Goal: Information Seeking & Learning: Find specific fact

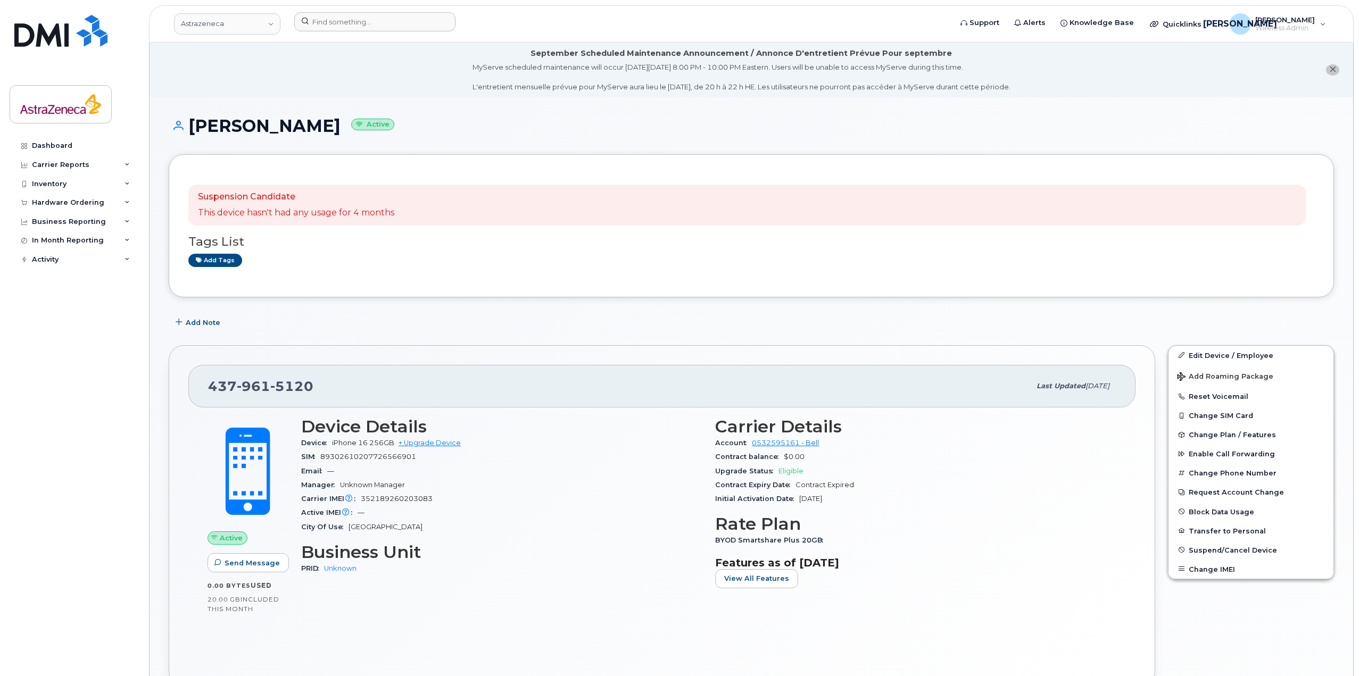
click at [353, 32] on div at bounding box center [619, 23] width 667 height 23
click at [357, 23] on input at bounding box center [374, 21] width 161 height 19
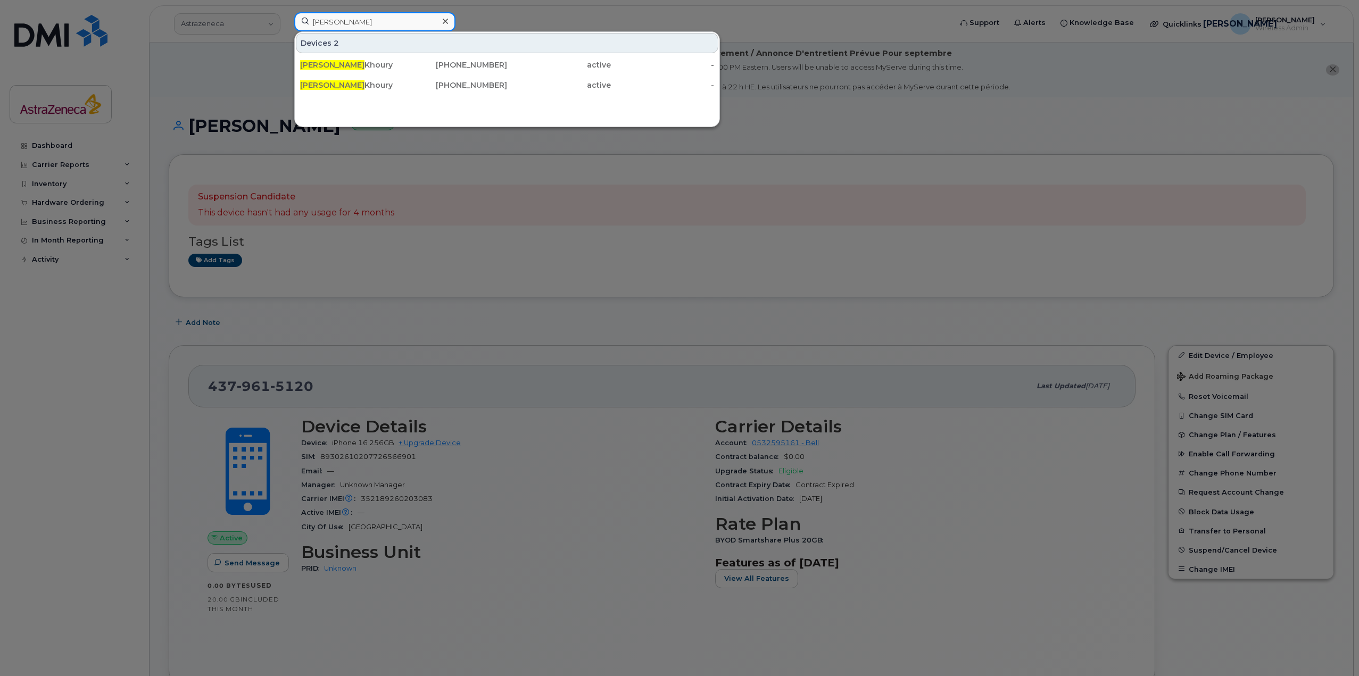
type input "michelle el"
click at [404, 82] on div "514-638-7116" at bounding box center [456, 85] width 104 height 11
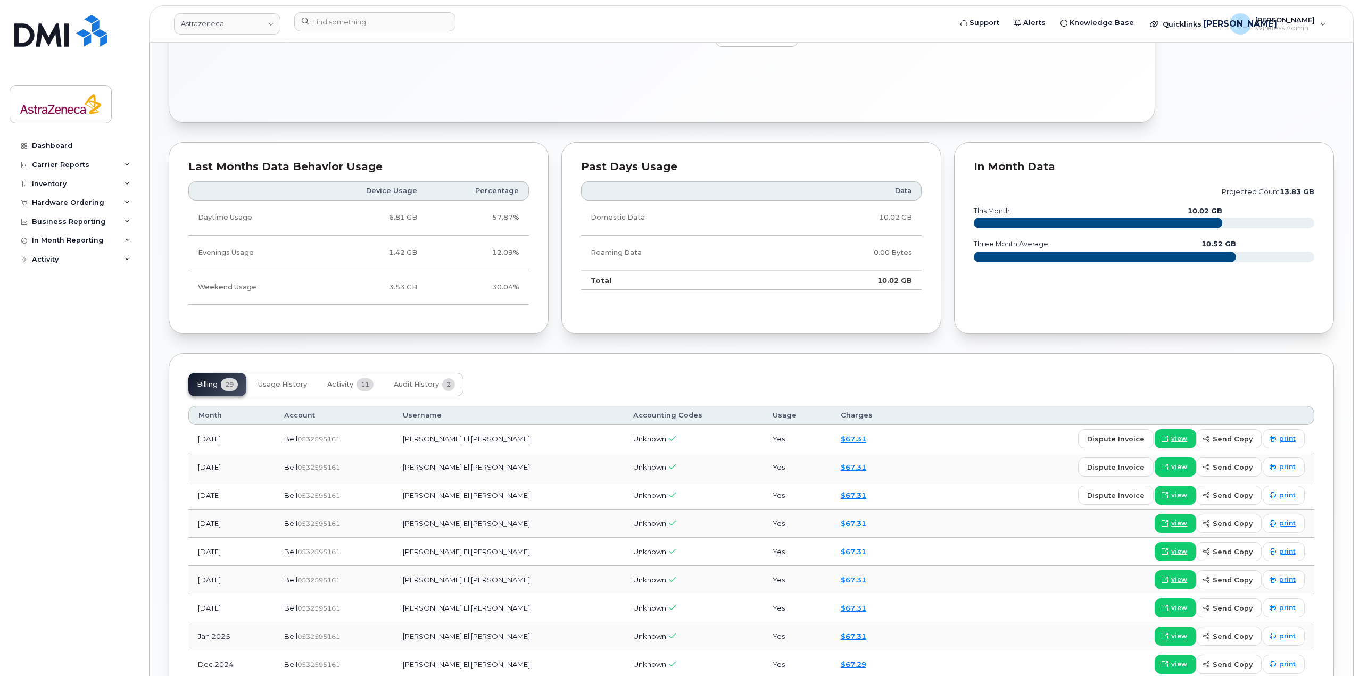
scroll to position [188, 0]
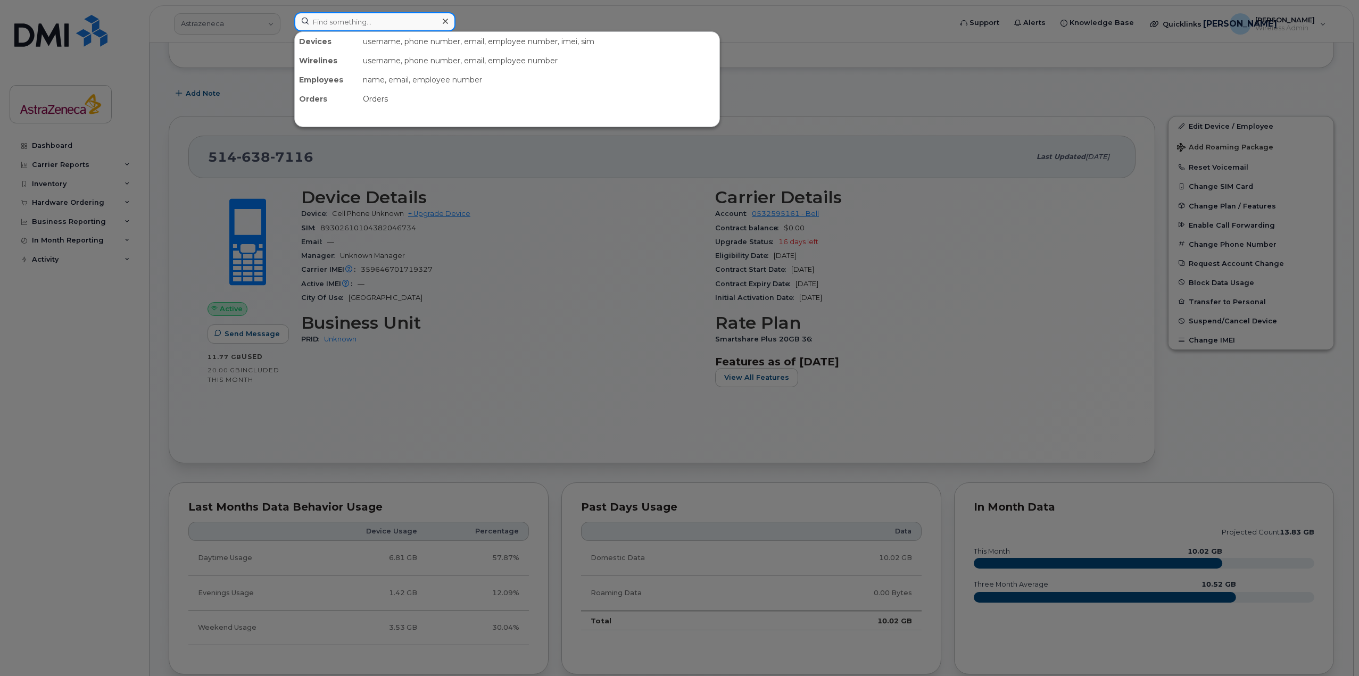
click at [428, 28] on input at bounding box center [374, 21] width 161 height 19
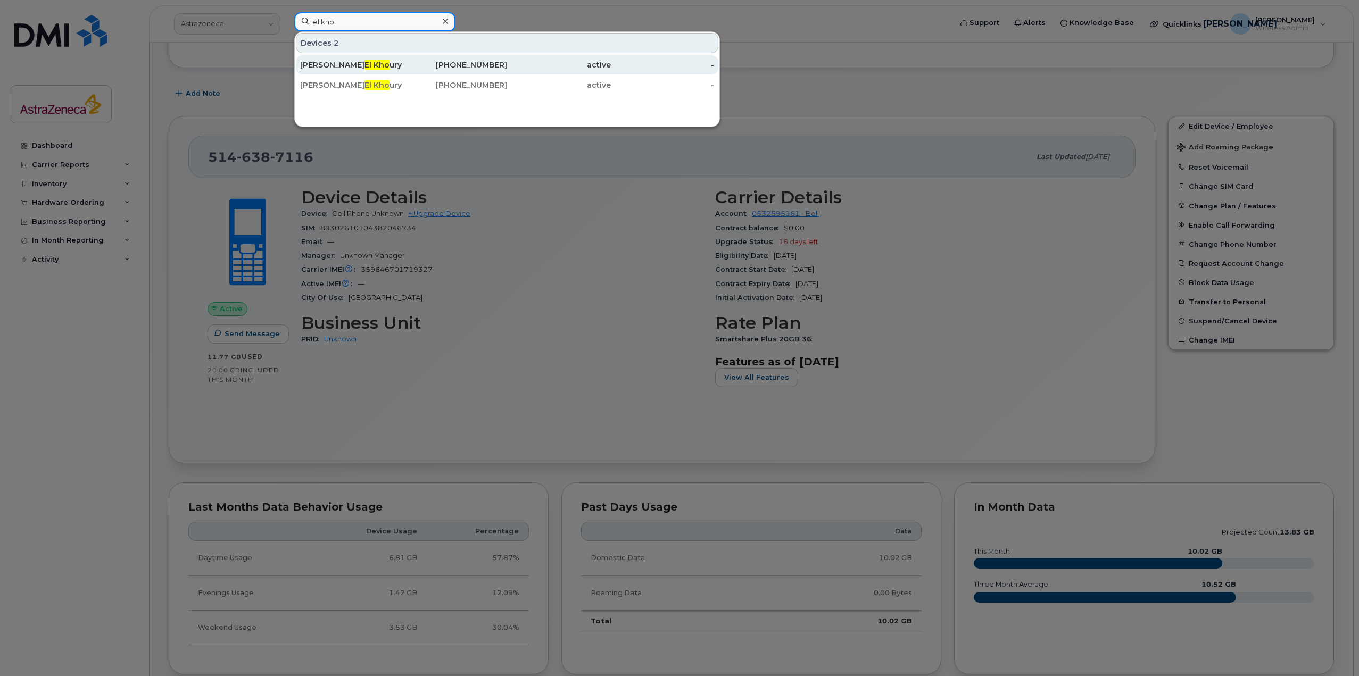
type input "el kho"
drag, startPoint x: 453, startPoint y: 65, endPoint x: 496, endPoint y: 123, distance: 72.1
click at [453, 65] on div "438-466-9932" at bounding box center [456, 65] width 104 height 11
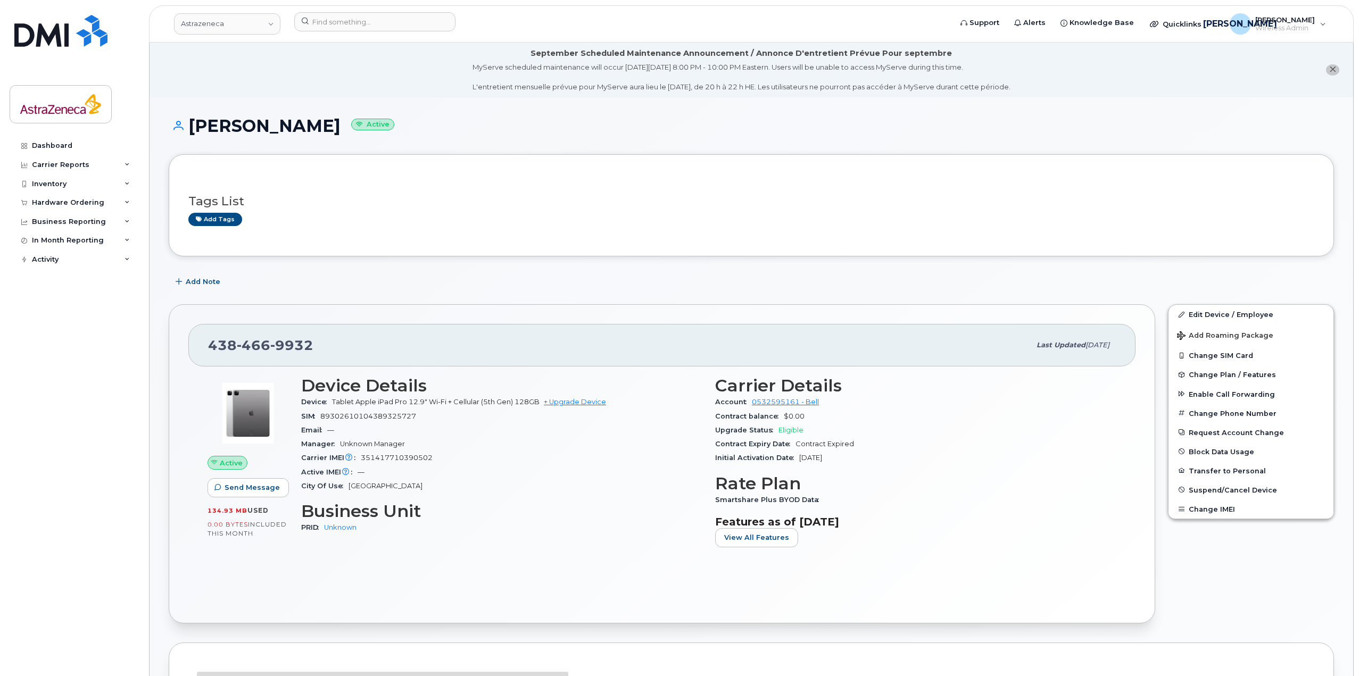
click at [349, 10] on header "Astrazeneca Support Alerts Knowledge Base Quicklinks Suspend / Cancel Device Ch…" at bounding box center [751, 23] width 1204 height 37
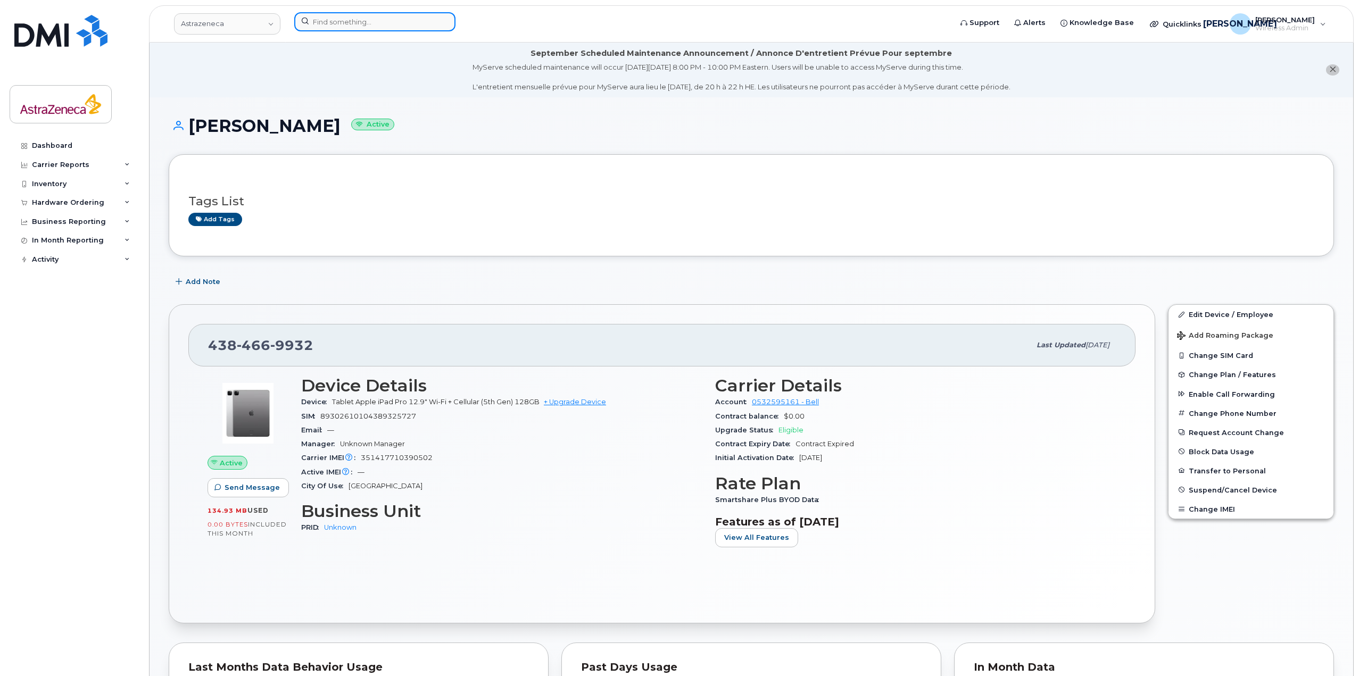
click at [352, 24] on input at bounding box center [374, 21] width 161 height 19
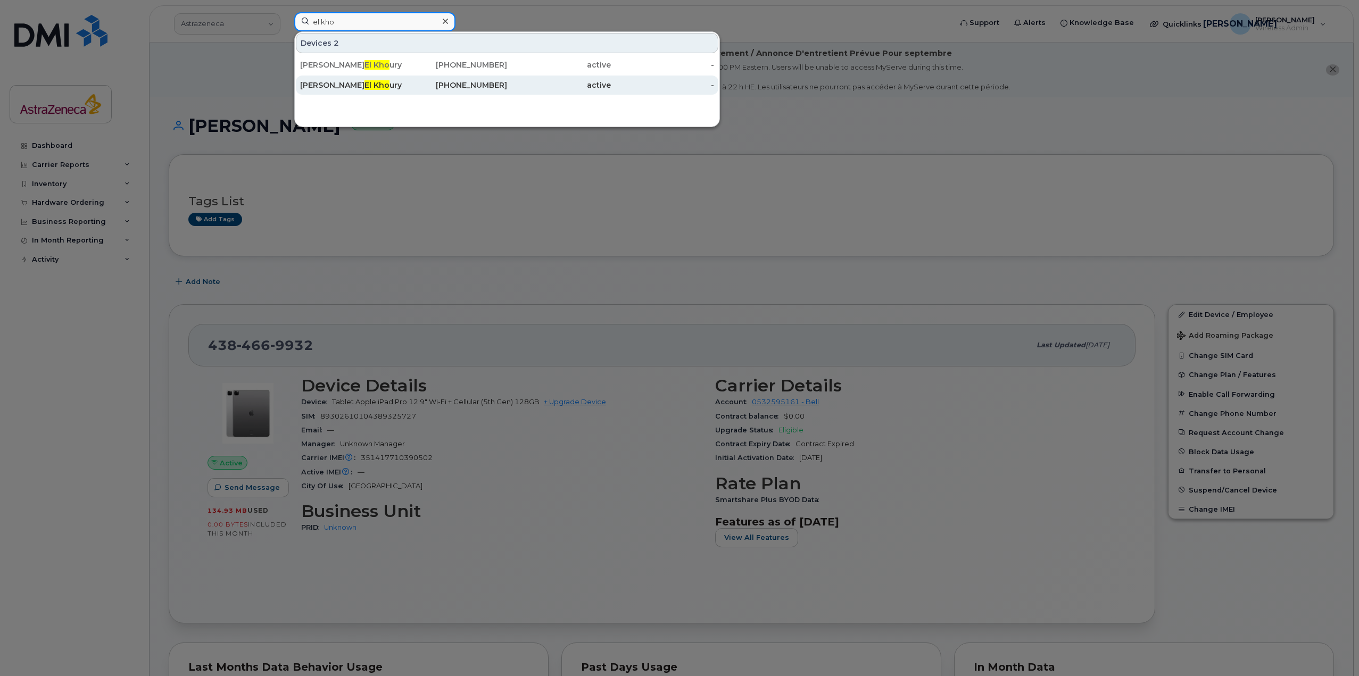
type input "el kho"
click at [433, 84] on div "514-638-7116" at bounding box center [456, 85] width 104 height 11
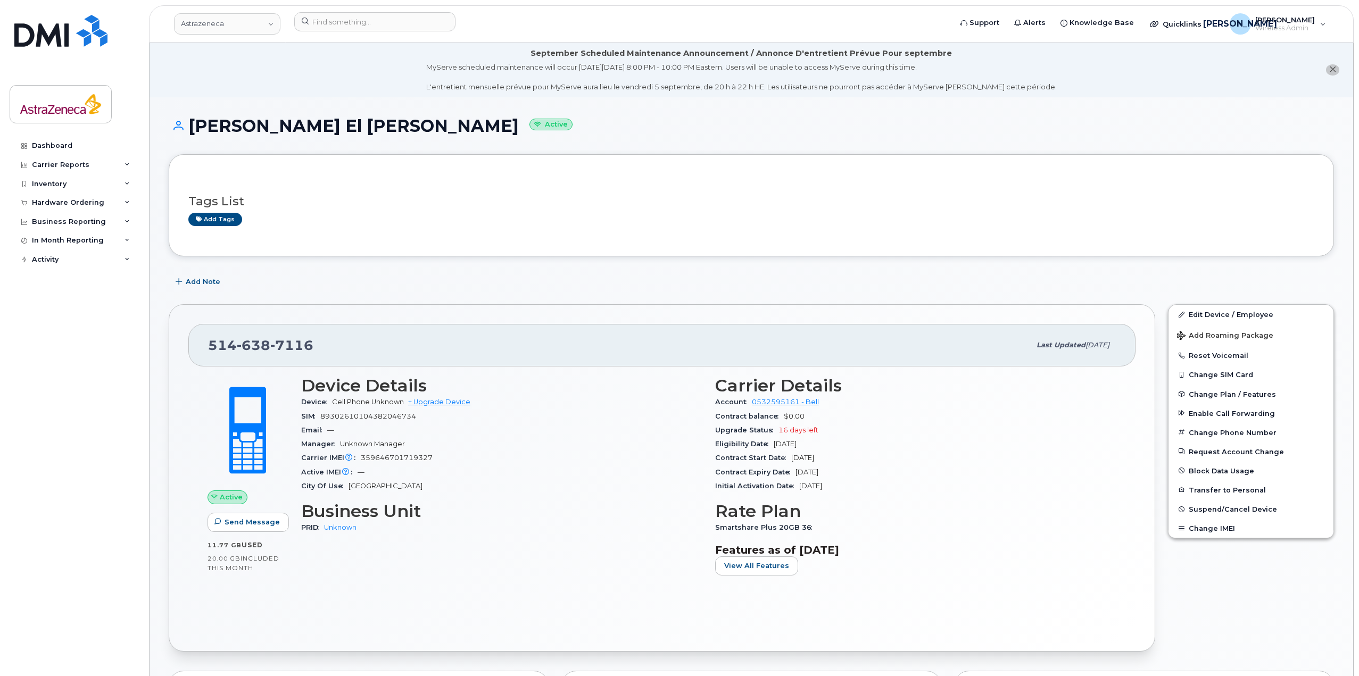
drag, startPoint x: 355, startPoint y: 126, endPoint x: 191, endPoint y: 127, distance: 163.8
click at [191, 127] on h1 "[PERSON_NAME] [PERSON_NAME] Active" at bounding box center [751, 125] width 1165 height 19
drag, startPoint x: 823, startPoint y: 426, endPoint x: 777, endPoint y: 426, distance: 46.8
click at [777, 426] on div "Upgrade Status 16 days left" at bounding box center [915, 430] width 401 height 14
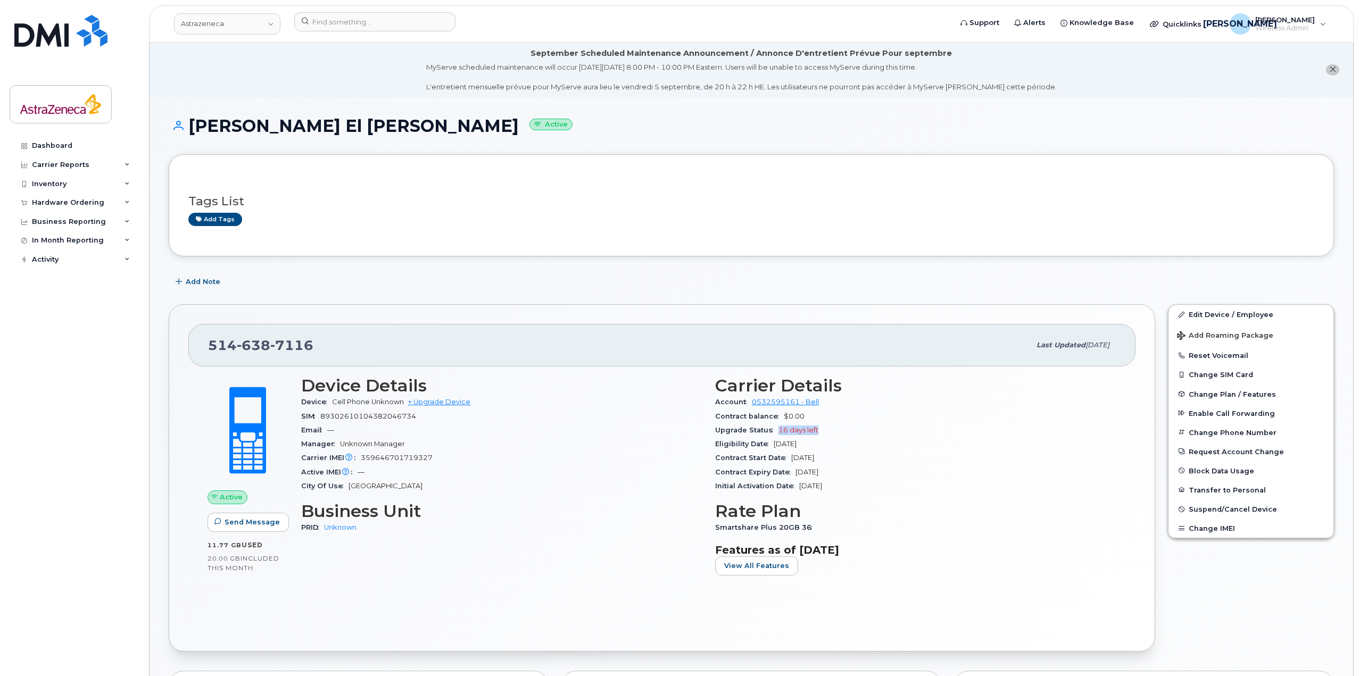
click at [800, 432] on span "16 days left" at bounding box center [798, 430] width 40 height 8
drag, startPoint x: 807, startPoint y: 435, endPoint x: 774, endPoint y: 434, distance: 32.5
click at [774, 434] on div "Upgrade Status 16 days left" at bounding box center [915, 430] width 401 height 14
drag, startPoint x: 1020, startPoint y: 337, endPoint x: 1137, endPoint y: 342, distance: 116.6
click at [1137, 342] on div "[PHONE_NUMBER] Last updated [DATE] Active Send Message 11.77 GB  used 20.00 GB …" at bounding box center [662, 477] width 986 height 347
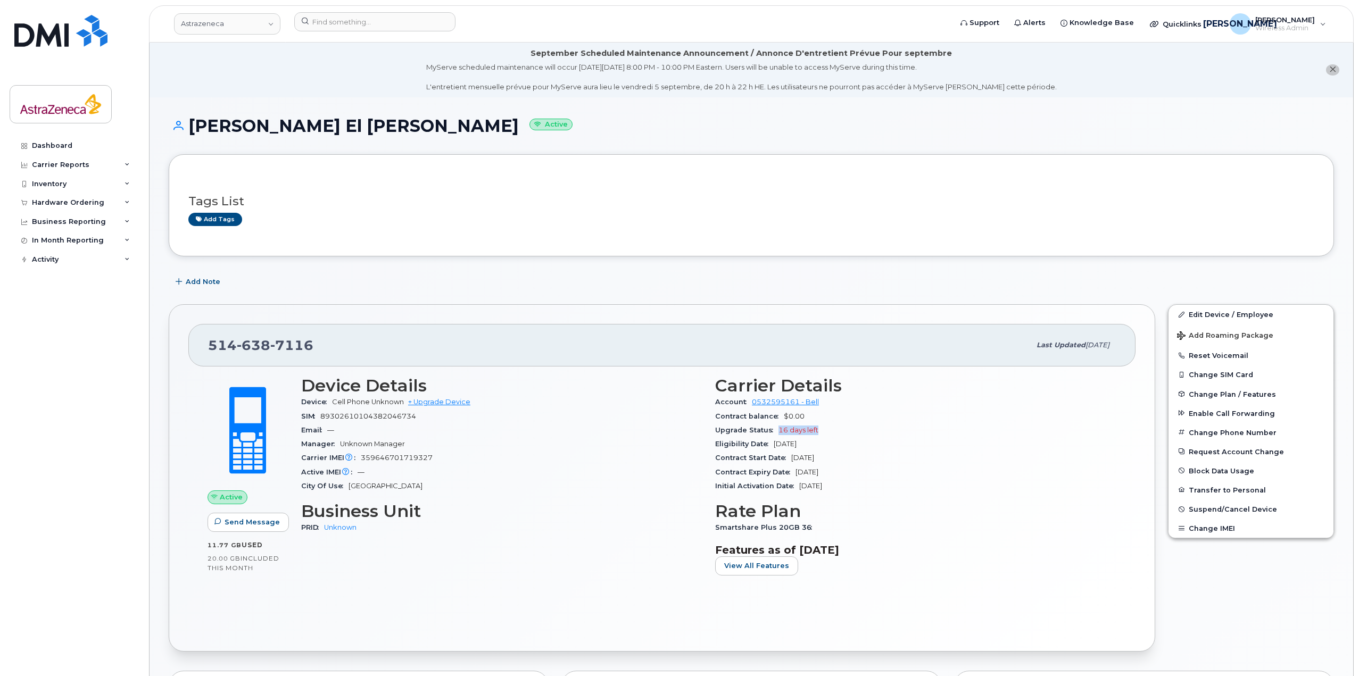
click at [1113, 344] on div "Last updated [DATE]" at bounding box center [1073, 345] width 86 height 22
click at [1113, 347] on div "Last updated [DATE]" at bounding box center [1073, 345] width 86 height 22
drag, startPoint x: 1113, startPoint y: 347, endPoint x: 1010, endPoint y: 348, distance: 103.7
click at [1030, 348] on div "Last updated [DATE]" at bounding box center [1073, 345] width 86 height 22
click at [1048, 346] on span "Last updated" at bounding box center [1060, 345] width 49 height 8
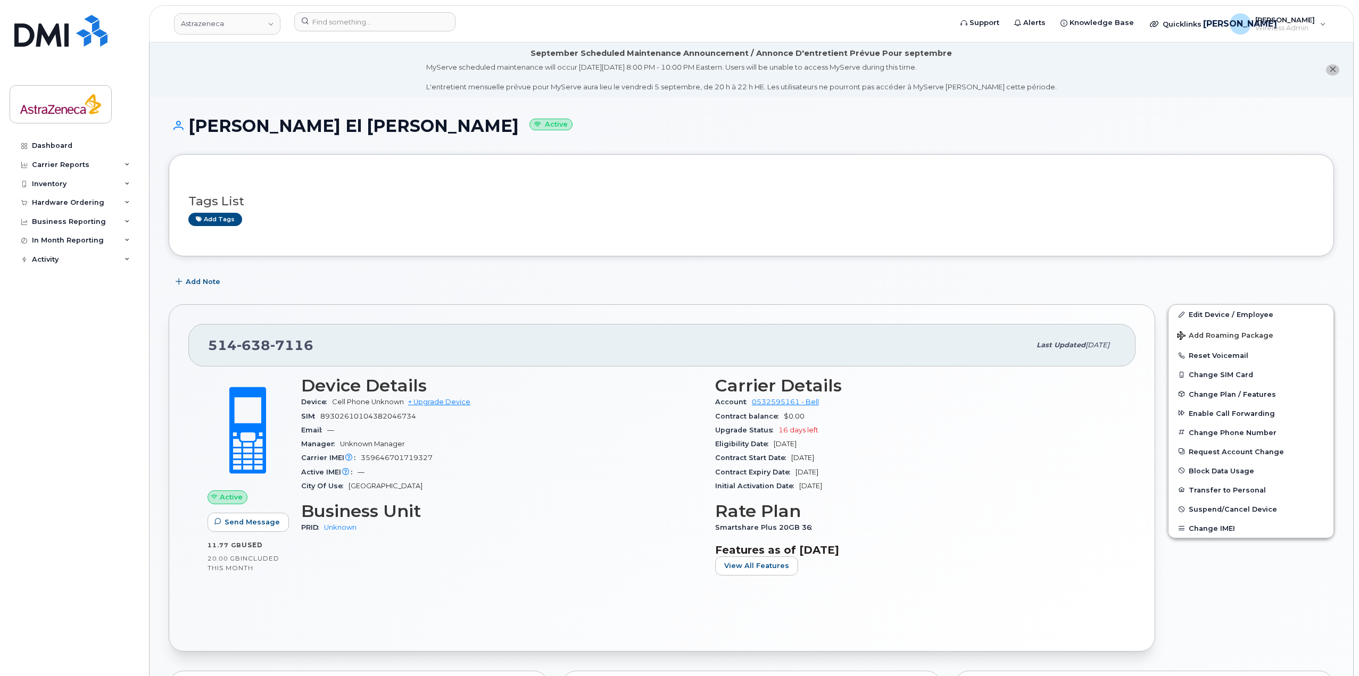
drag, startPoint x: 1120, startPoint y: 346, endPoint x: 970, endPoint y: 347, distance: 150.0
click at [970, 347] on div "[PHONE_NUMBER] Last updated [DATE]" at bounding box center [661, 345] width 947 height 43
click at [1082, 352] on div "Last updated [DATE]" at bounding box center [1073, 345] width 86 height 22
click at [1106, 346] on span "[DATE]" at bounding box center [1097, 345] width 24 height 8
drag, startPoint x: 1108, startPoint y: 345, endPoint x: 1010, endPoint y: 350, distance: 98.5
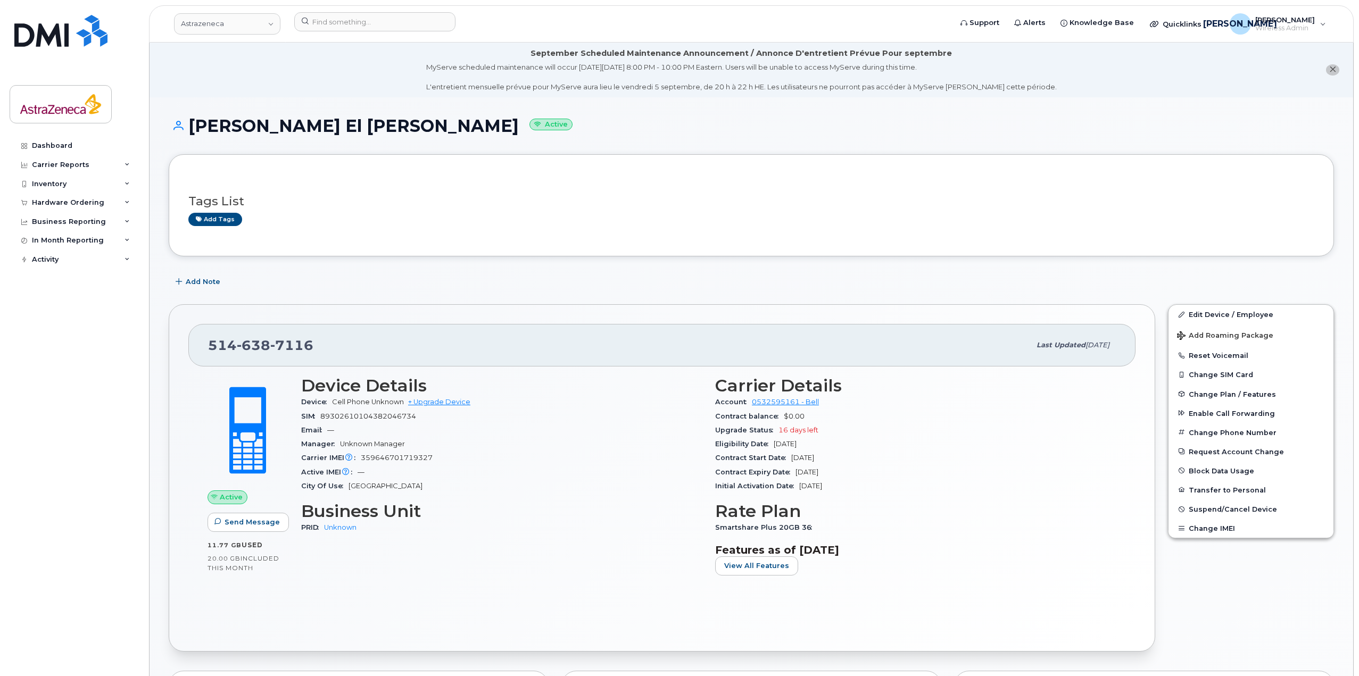
click at [1030, 350] on div "Last updated [DATE]" at bounding box center [1073, 345] width 86 height 22
drag, startPoint x: 308, startPoint y: 351, endPoint x: 206, endPoint y: 352, distance: 101.6
click at [206, 352] on div "[PHONE_NUMBER] Last updated [DATE]" at bounding box center [661, 345] width 947 height 43
click at [233, 349] on span "[PHONE_NUMBER]" at bounding box center [260, 345] width 105 height 16
drag, startPoint x: 330, startPoint y: 346, endPoint x: 201, endPoint y: 348, distance: 129.8
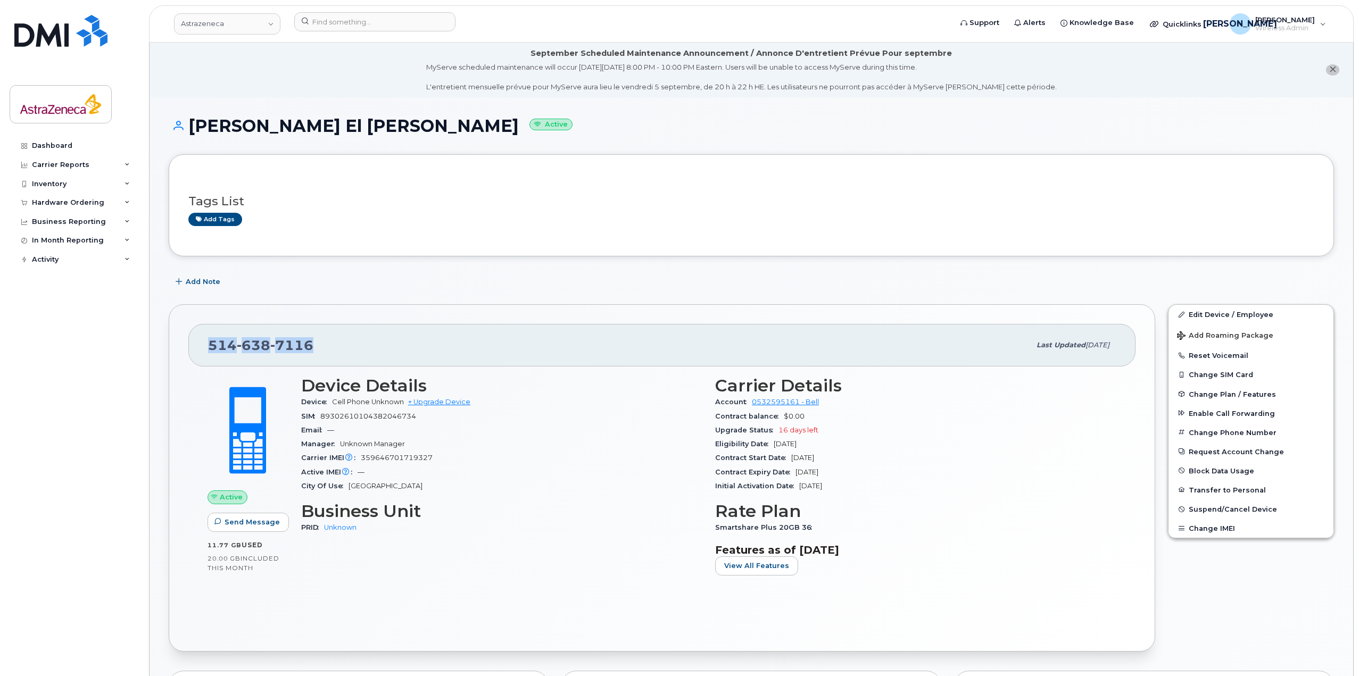
click at [201, 348] on div "[PHONE_NUMBER] Last updated [DATE]" at bounding box center [661, 345] width 947 height 43
click at [313, 349] on div "[PHONE_NUMBER]" at bounding box center [619, 345] width 822 height 22
drag, startPoint x: 291, startPoint y: 354, endPoint x: 210, endPoint y: 343, distance: 82.6
click at [210, 343] on div "[PHONE_NUMBER]" at bounding box center [619, 345] width 822 height 22
click at [429, 346] on div "[PHONE_NUMBER]" at bounding box center [619, 345] width 822 height 22
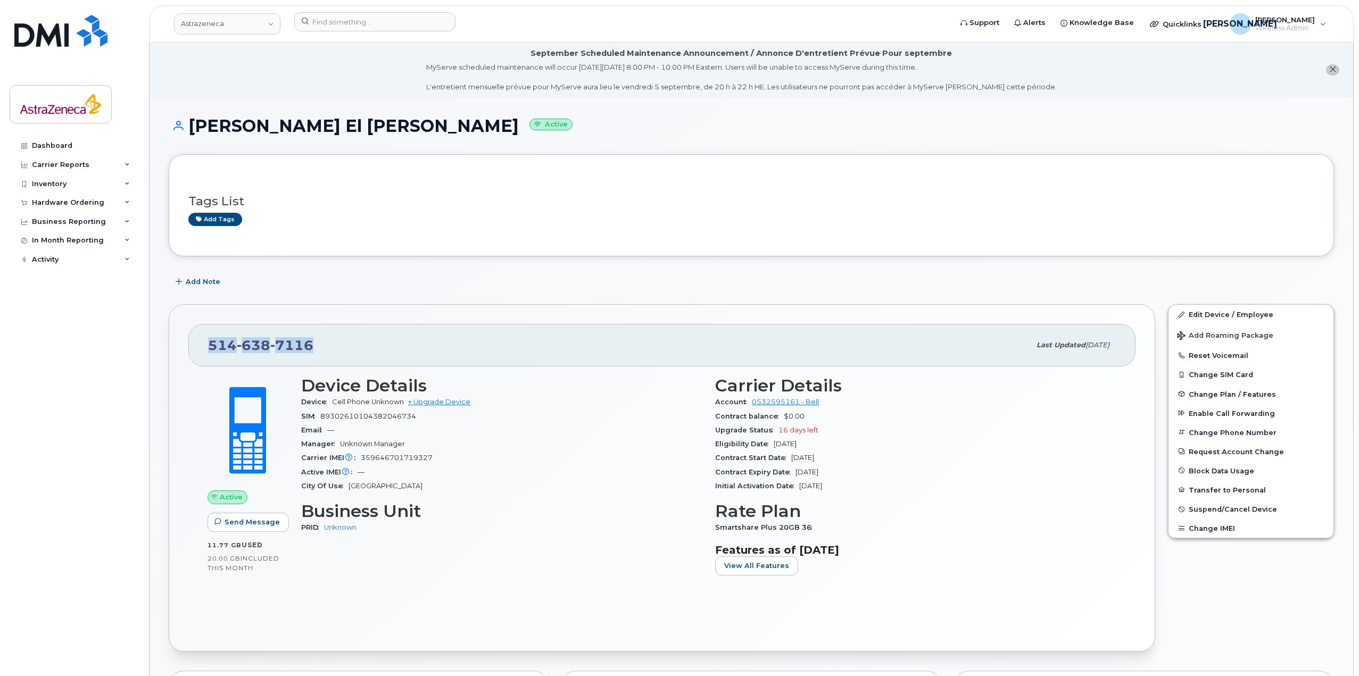
drag, startPoint x: 364, startPoint y: 341, endPoint x: 184, endPoint y: 348, distance: 180.5
click at [184, 348] on div "[PHONE_NUMBER] Last updated [DATE] Active Send Message 11.77 GB  used 20.00 GB …" at bounding box center [662, 477] width 986 height 347
click at [234, 351] on span "[PHONE_NUMBER]" at bounding box center [260, 345] width 105 height 16
drag, startPoint x: 320, startPoint y: 347, endPoint x: 197, endPoint y: 342, distance: 122.4
click at [197, 342] on div "[PHONE_NUMBER] Last updated [DATE]" at bounding box center [661, 345] width 947 height 43
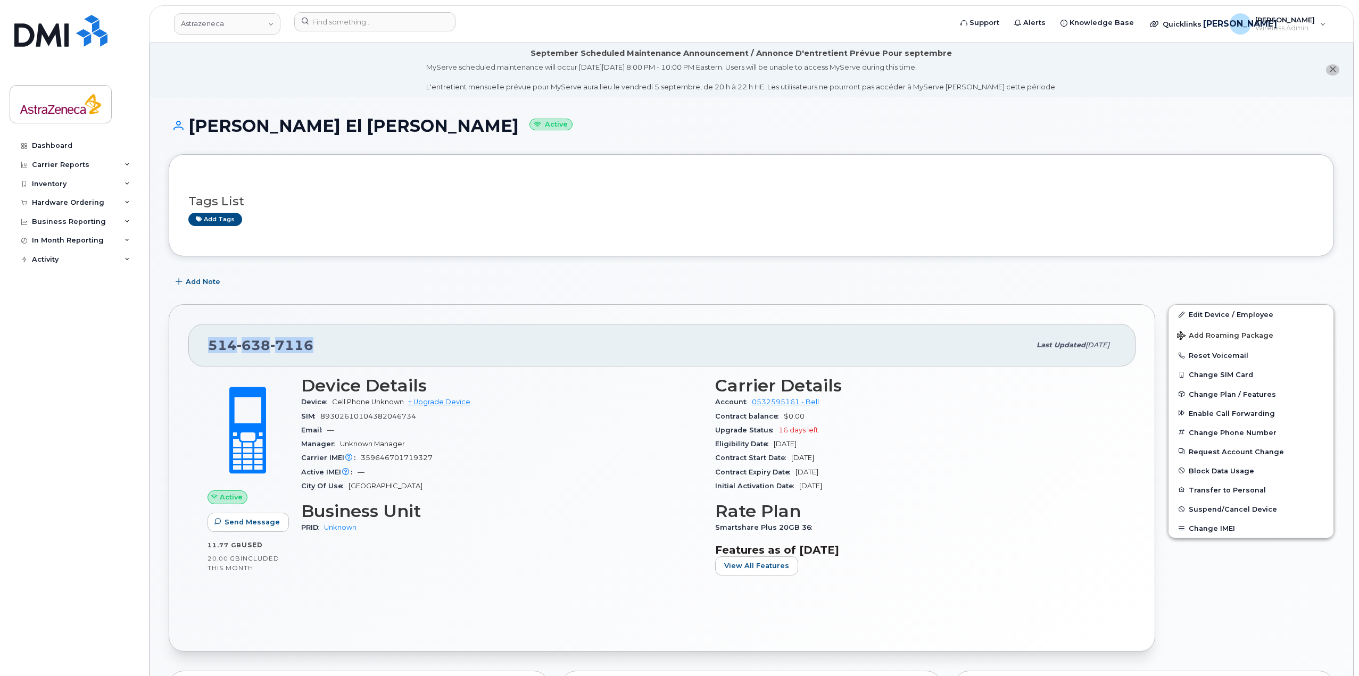
click at [201, 341] on div "[PHONE_NUMBER] Last updated [DATE]" at bounding box center [661, 345] width 947 height 43
drag, startPoint x: 292, startPoint y: 348, endPoint x: 207, endPoint y: 346, distance: 85.1
click at [207, 346] on div "[PHONE_NUMBER] Last updated [DATE]" at bounding box center [661, 345] width 947 height 43
click at [417, 347] on div "[PHONE_NUMBER]" at bounding box center [619, 345] width 822 height 22
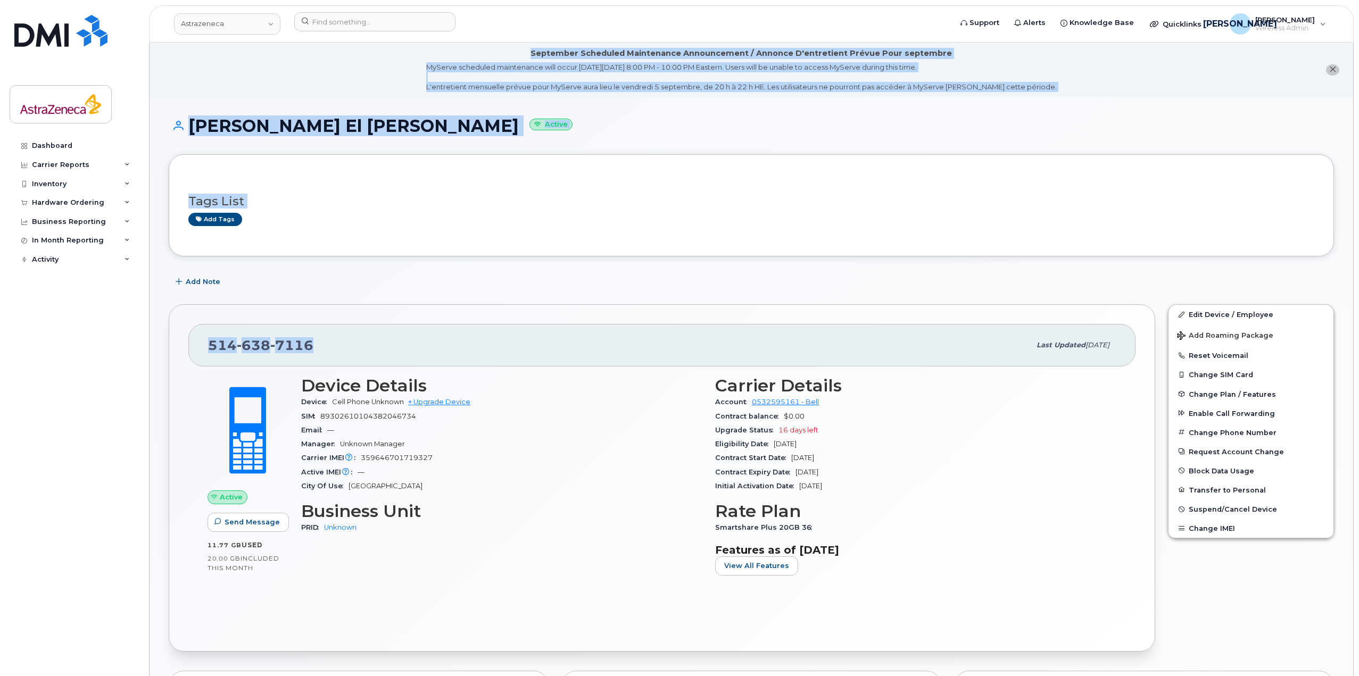
drag, startPoint x: 384, startPoint y: 346, endPoint x: 138, endPoint y: 338, distance: 246.4
click at [314, 335] on div "[PHONE_NUMBER]" at bounding box center [619, 345] width 822 height 22
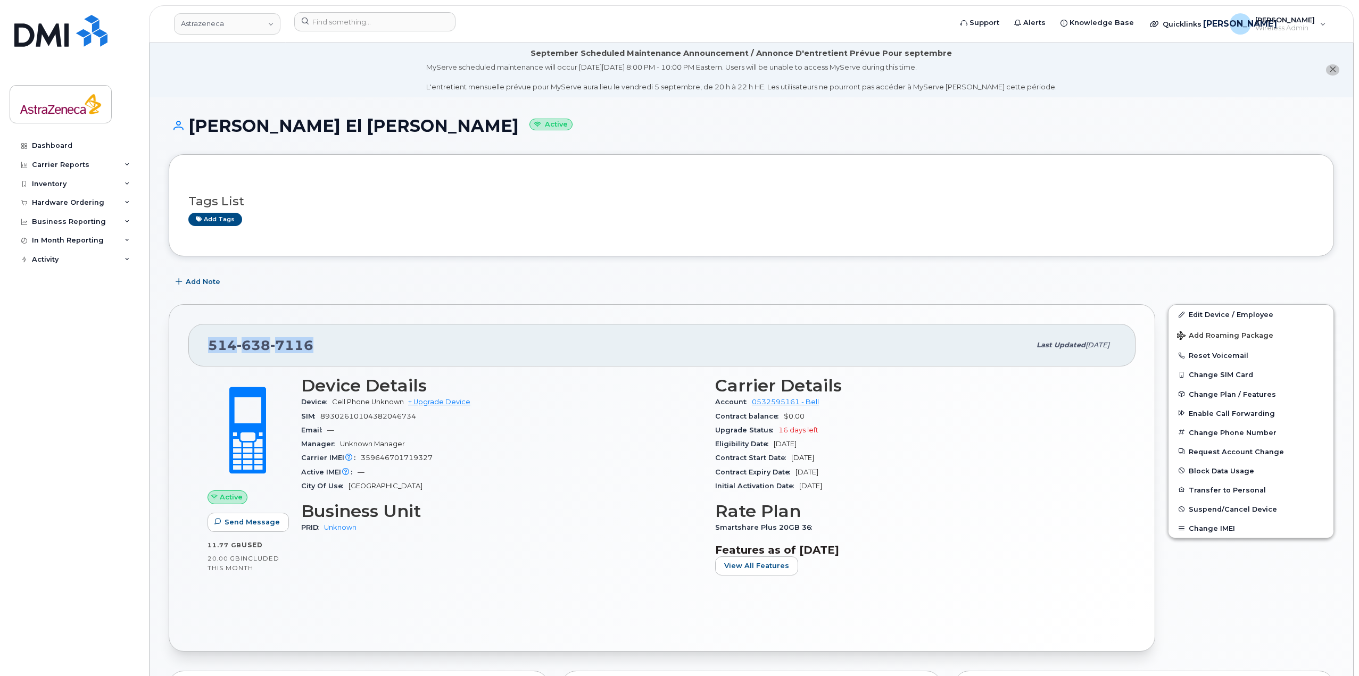
drag, startPoint x: 318, startPoint y: 343, endPoint x: 201, endPoint y: 341, distance: 117.0
click at [201, 341] on div "[PHONE_NUMBER] Last updated [DATE]" at bounding box center [661, 345] width 947 height 43
click at [229, 348] on span "[PHONE_NUMBER]" at bounding box center [260, 345] width 105 height 16
drag, startPoint x: 205, startPoint y: 345, endPoint x: 228, endPoint y: 351, distance: 24.1
click at [228, 351] on div "[PHONE_NUMBER] Last updated [DATE]" at bounding box center [661, 345] width 947 height 43
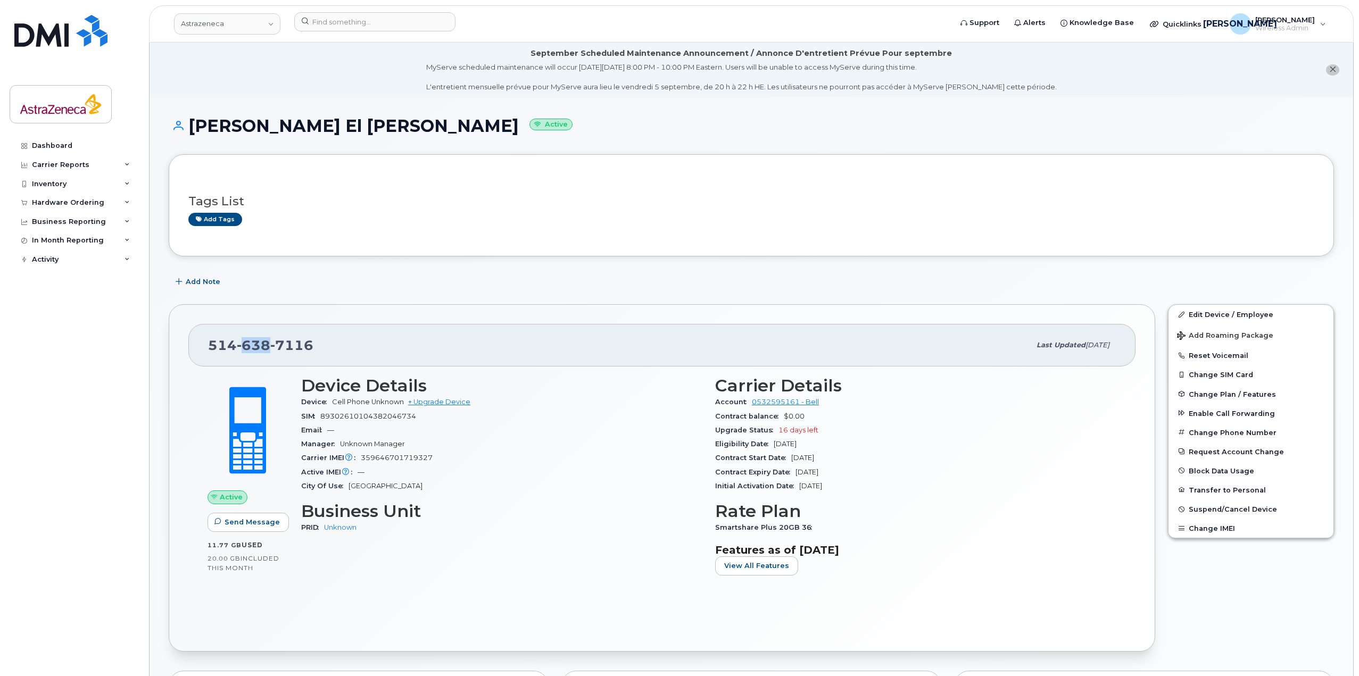
drag, startPoint x: 241, startPoint y: 340, endPoint x: 267, endPoint y: 348, distance: 27.3
click at [267, 348] on span "638" at bounding box center [254, 345] width 34 height 16
drag, startPoint x: 277, startPoint y: 345, endPoint x: 315, endPoint y: 351, distance: 38.7
click at [315, 351] on div "[PHONE_NUMBER]" at bounding box center [619, 345] width 822 height 22
drag, startPoint x: 836, startPoint y: 459, endPoint x: 792, endPoint y: 456, distance: 43.7
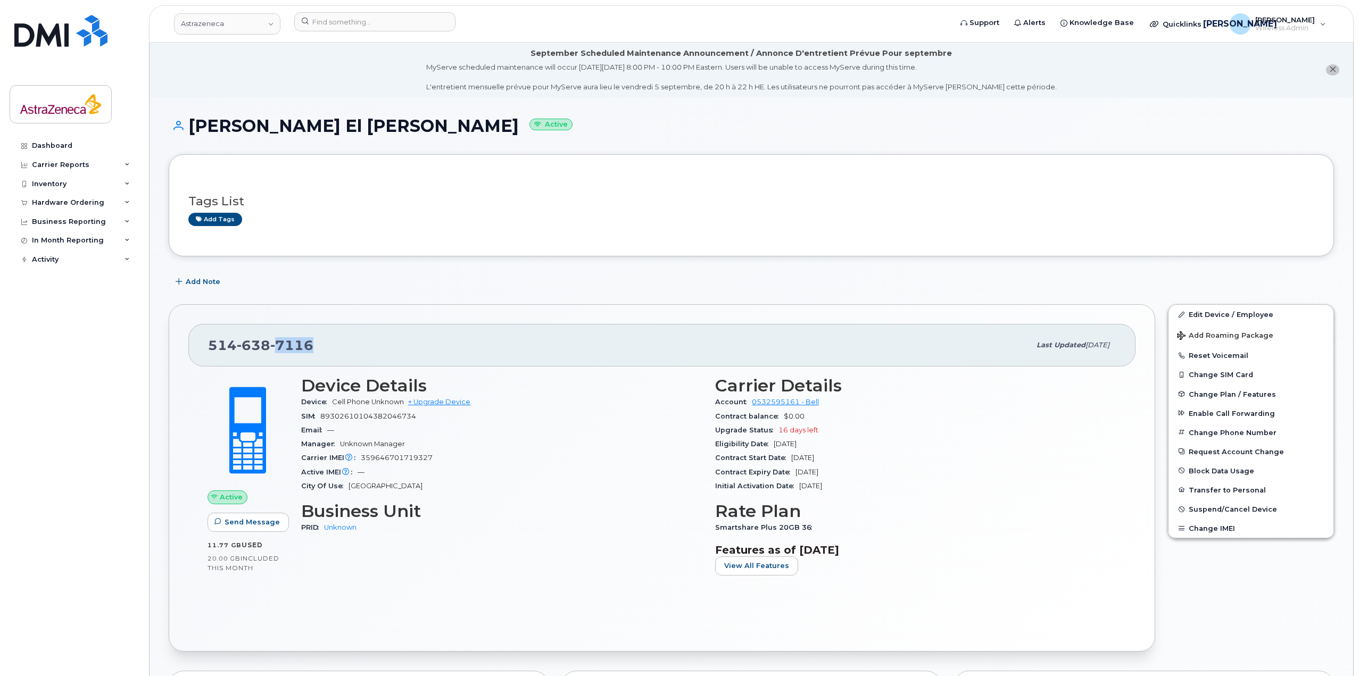
click at [792, 456] on div "Contract Start Date [DATE]" at bounding box center [915, 458] width 401 height 14
click at [812, 426] on div "Upgrade Status 16 days left" at bounding box center [915, 430] width 401 height 14
drag, startPoint x: 819, startPoint y: 431, endPoint x: 778, endPoint y: 433, distance: 40.5
click at [778, 433] on div "Upgrade Status 16 days left" at bounding box center [915, 430] width 401 height 14
drag, startPoint x: 795, startPoint y: 443, endPoint x: 773, endPoint y: 443, distance: 22.3
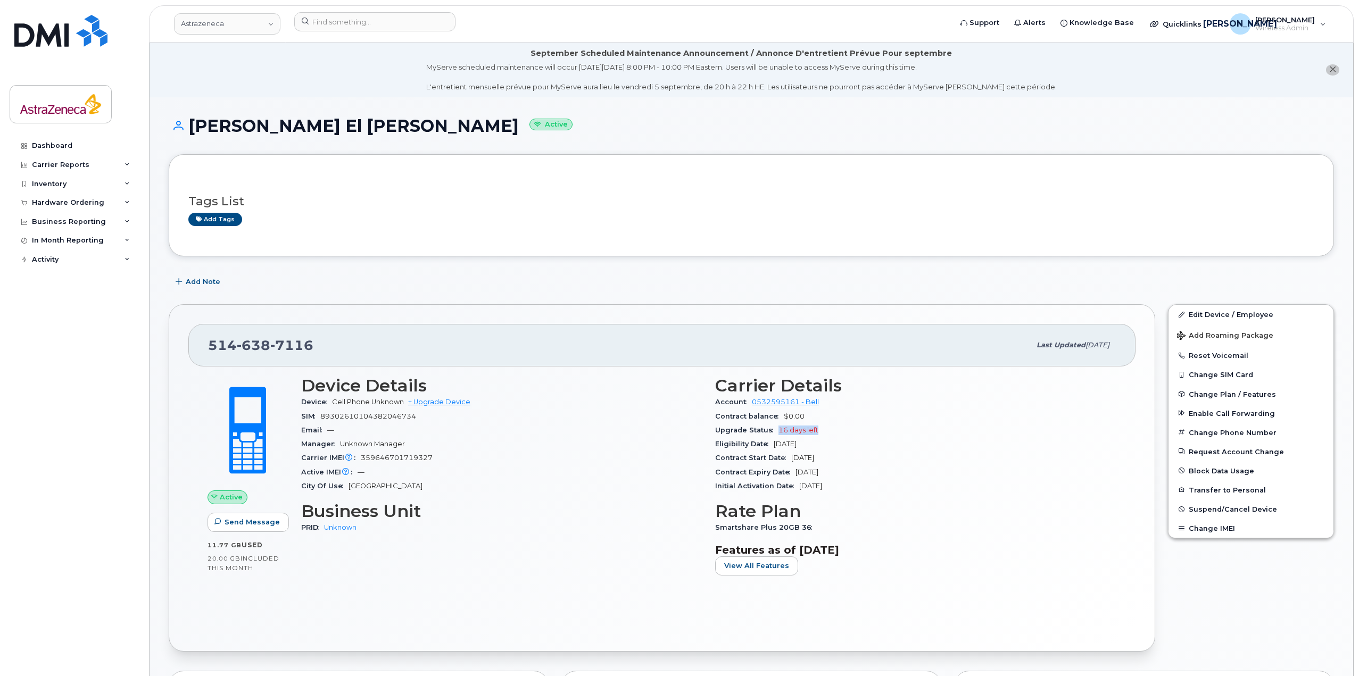
click at [773, 443] on div "Eligibility Date [DATE]" at bounding box center [915, 444] width 401 height 14
click at [799, 448] on div "Eligibility Date [DATE]" at bounding box center [915, 444] width 401 height 14
click at [828, 447] on div "Eligibility Date [DATE]" at bounding box center [915, 444] width 401 height 14
drag, startPoint x: 822, startPoint y: 442, endPoint x: 709, endPoint y: 421, distance: 115.8
click at [709, 421] on div "Carrier Details Account 0532595161 - Bell Contract balance $0.00 Upgrade Status…" at bounding box center [916, 480] width 414 height 220
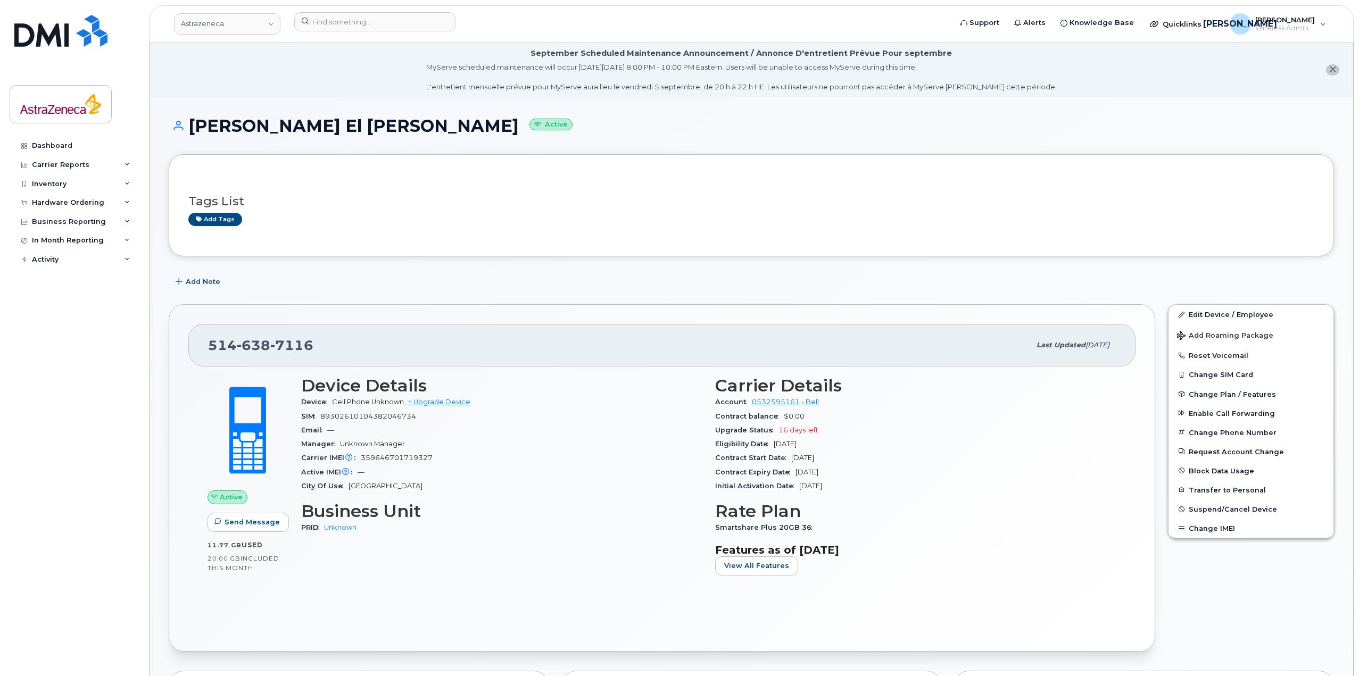
click at [889, 485] on div "Initial Activation Date [DATE]" at bounding box center [915, 486] width 401 height 14
drag, startPoint x: 882, startPoint y: 488, endPoint x: 867, endPoint y: 478, distance: 18.4
click at [867, 478] on section "Carrier Details Account 0532595161 - Bell Contract balance $0.00 Upgrade Status…" at bounding box center [915, 434] width 401 height 117
click at [867, 478] on div "Contract Expiry Date [DATE]" at bounding box center [915, 472] width 401 height 14
drag, startPoint x: 820, startPoint y: 432, endPoint x: 779, endPoint y: 430, distance: 41.0
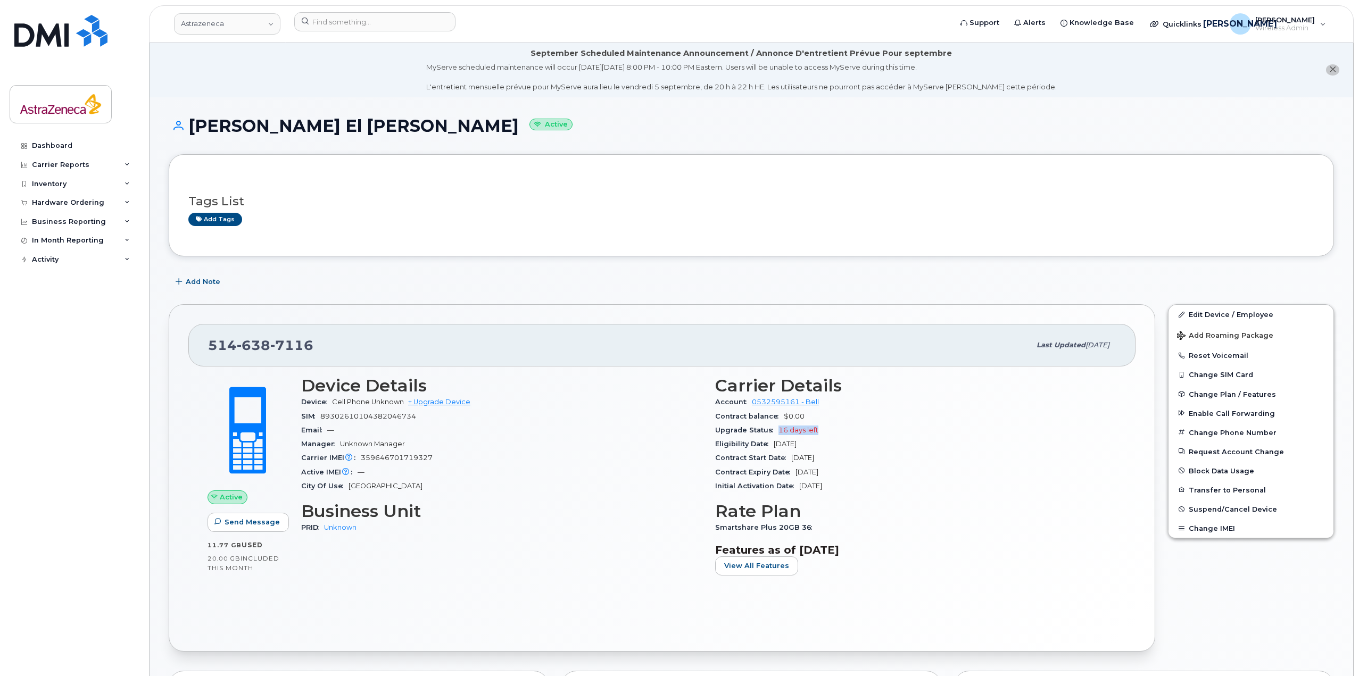
click at [779, 430] on div "Upgrade Status 16 days left" at bounding box center [915, 430] width 401 height 14
click at [779, 430] on span "16 days left" at bounding box center [798, 430] width 40 height 8
drag, startPoint x: 818, startPoint y: 430, endPoint x: 777, endPoint y: 432, distance: 40.5
click at [777, 432] on div "Upgrade Status 16 days left" at bounding box center [915, 430] width 401 height 14
drag, startPoint x: 879, startPoint y: 486, endPoint x: 272, endPoint y: 371, distance: 617.7
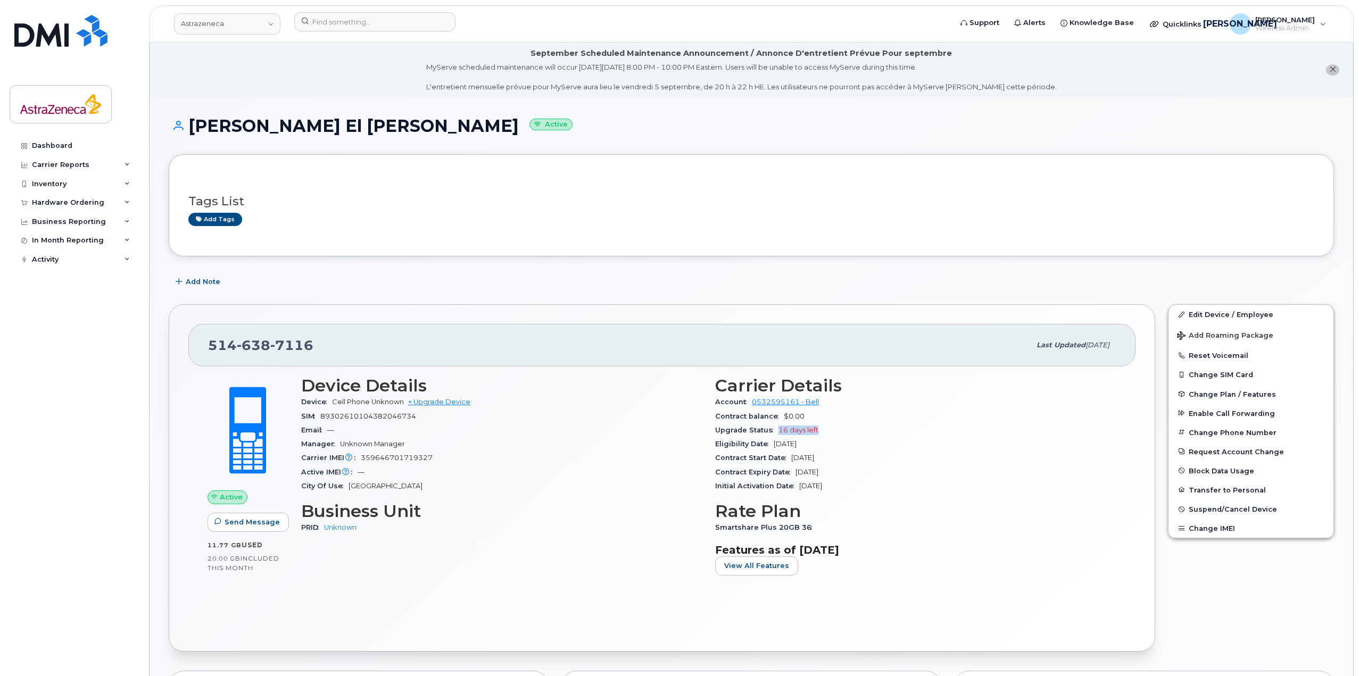
click at [272, 373] on div "Active Send Message 11.77 GB  used 20.00 GB  included this month Device Details…" at bounding box center [661, 480] width 921 height 220
click at [218, 345] on span "[PHONE_NUMBER]" at bounding box center [260, 345] width 105 height 16
drag, startPoint x: 206, startPoint y: 344, endPoint x: 918, endPoint y: 552, distance: 741.5
click at [918, 552] on div "[PHONE_NUMBER] Last updated [DATE] Active Send Message 11.77 GB  used 20.00 GB …" at bounding box center [662, 477] width 986 height 347
click at [918, 552] on h3 "Features as of [DATE]" at bounding box center [915, 550] width 401 height 13
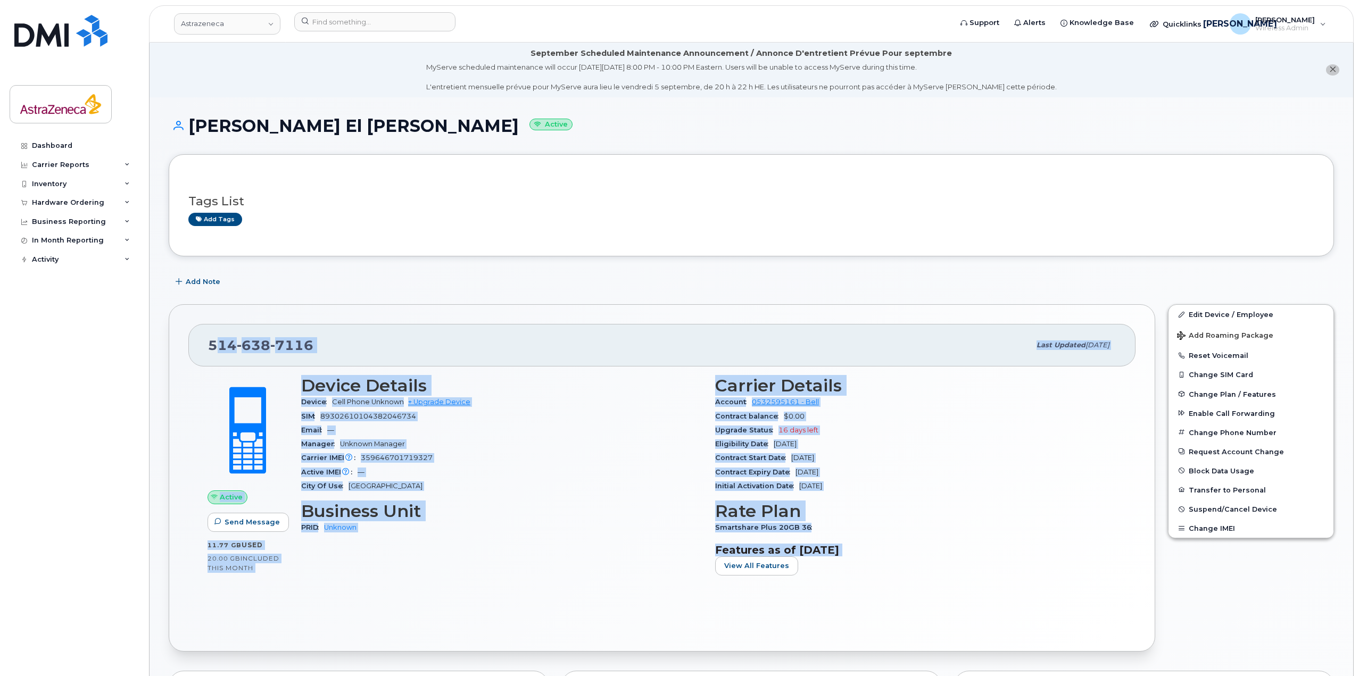
drag, startPoint x: 214, startPoint y: 346, endPoint x: 904, endPoint y: 583, distance: 729.4
click at [903, 584] on div "[PHONE_NUMBER] Last updated [DATE] Active Send Message 11.77 GB  used 20.00 GB …" at bounding box center [662, 477] width 986 height 347
click at [904, 583] on div "Carrier Details Account 0532595161 - Bell Contract balance $0.00 Upgrade Status…" at bounding box center [916, 480] width 414 height 220
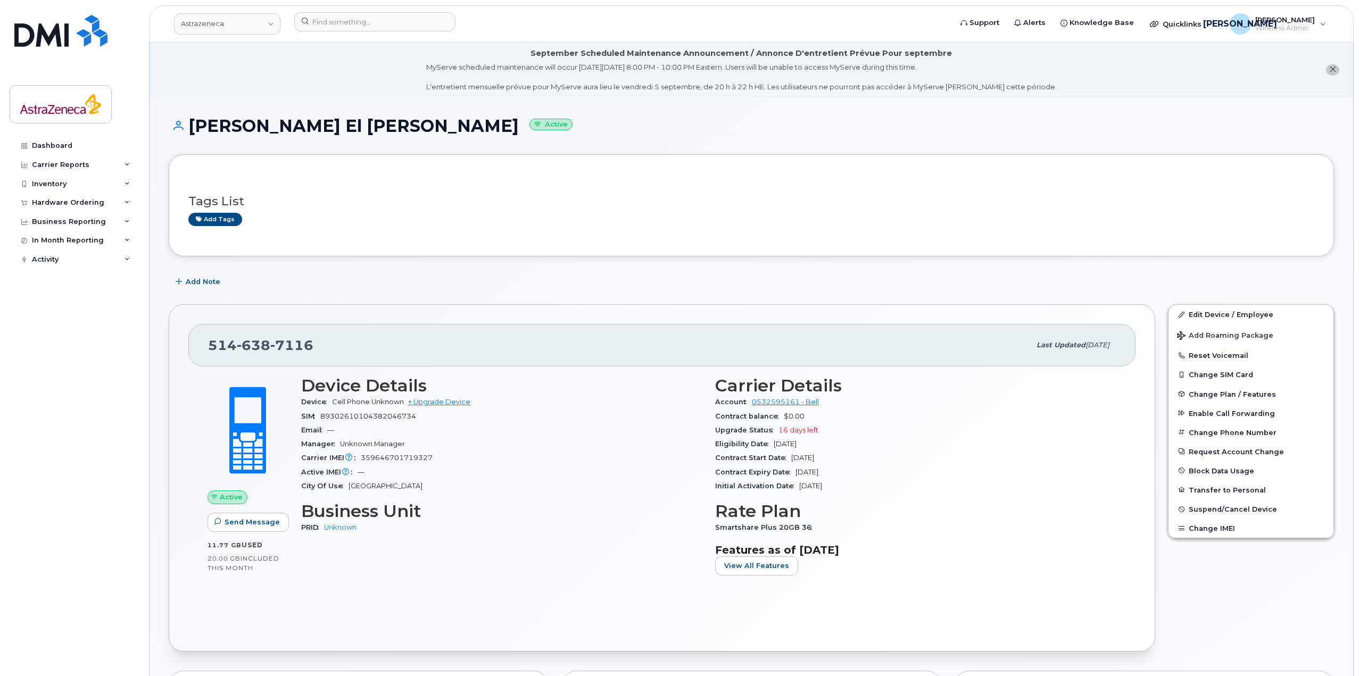
click at [219, 351] on span "[PHONE_NUMBER]" at bounding box center [260, 345] width 105 height 16
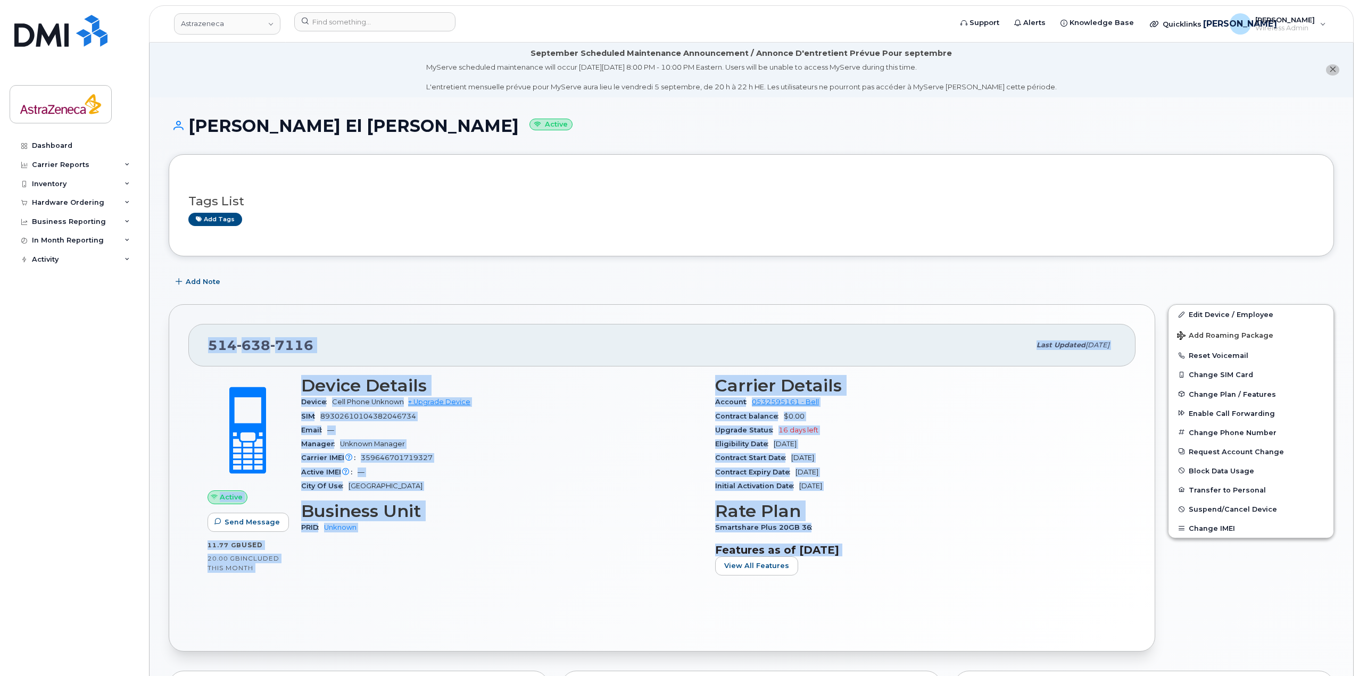
drag, startPoint x: 208, startPoint y: 346, endPoint x: 1034, endPoint y: 576, distance: 857.3
click at [1034, 576] on div "[PHONE_NUMBER] Last updated [DATE] Active Send Message 11.77 GB  used 20.00 GB …" at bounding box center [662, 477] width 986 height 347
click at [931, 444] on div "Eligibility Date [DATE]" at bounding box center [915, 444] width 401 height 14
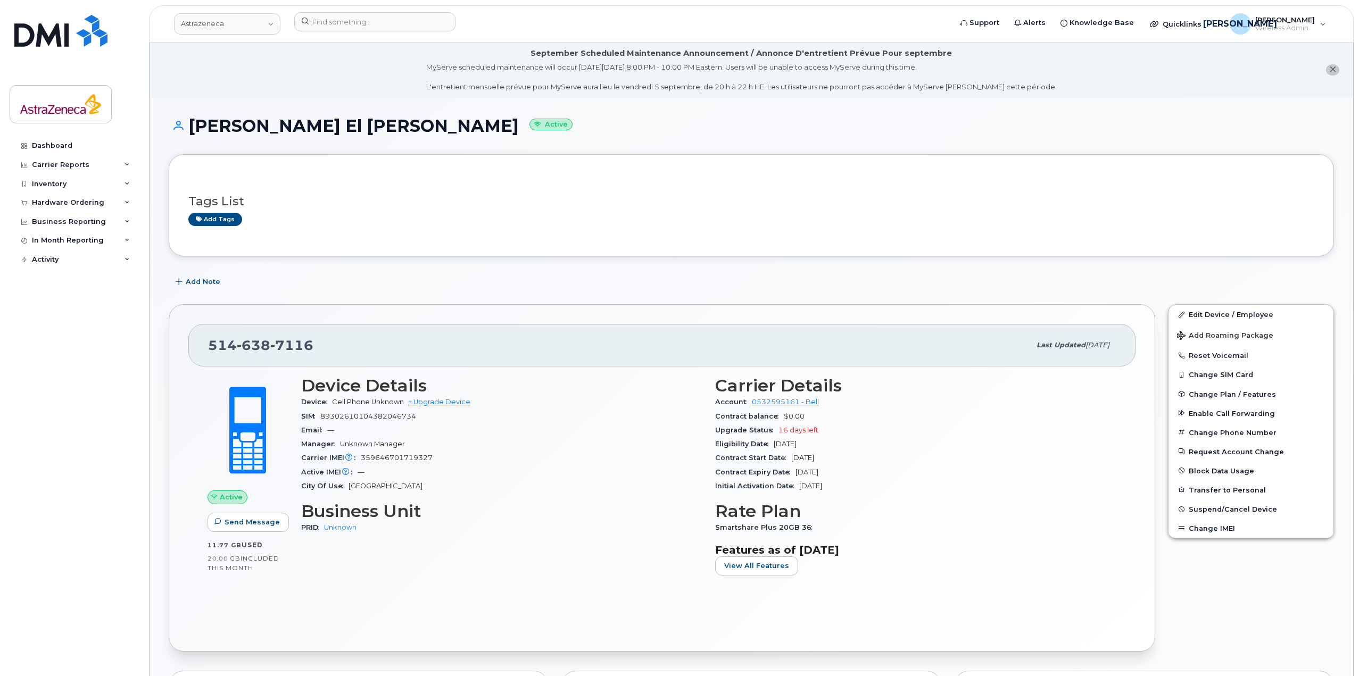
click at [997, 177] on div "Tags List Add tags" at bounding box center [751, 205] width 1126 height 63
drag, startPoint x: 303, startPoint y: 129, endPoint x: 354, endPoint y: 139, distance: 51.5
click at [354, 139] on div "[PERSON_NAME] [PERSON_NAME] Active" at bounding box center [751, 135] width 1165 height 38
click at [290, 129] on h1 "[PERSON_NAME] [PERSON_NAME] Active" at bounding box center [751, 125] width 1165 height 19
click at [353, 135] on h1 "[PERSON_NAME] [PERSON_NAME] Active" at bounding box center [751, 125] width 1165 height 19
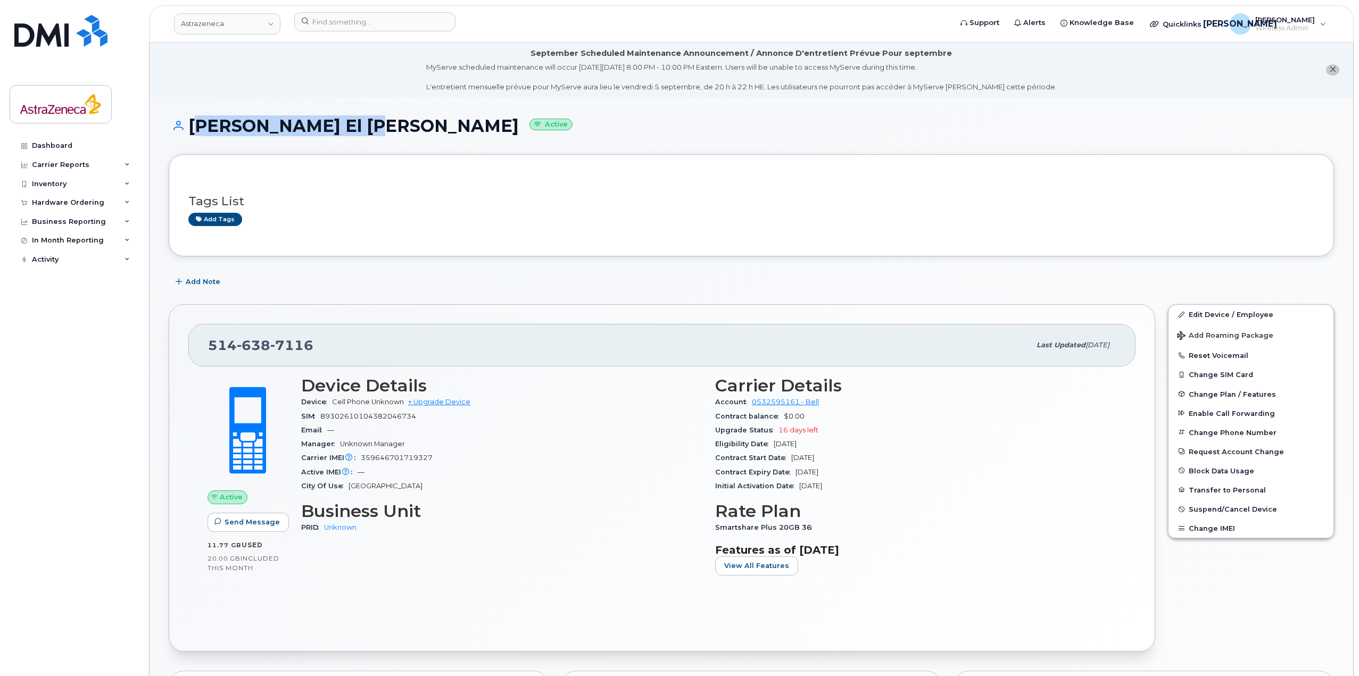
drag, startPoint x: 354, startPoint y: 134, endPoint x: 192, endPoint y: 131, distance: 161.7
click at [192, 131] on h1 "[PERSON_NAME] [PERSON_NAME] Active" at bounding box center [751, 125] width 1165 height 19
click at [299, 131] on h1 "[PERSON_NAME] [PERSON_NAME] Active" at bounding box center [751, 125] width 1165 height 19
click at [213, 125] on h1 "[PERSON_NAME] [PERSON_NAME] Active" at bounding box center [751, 125] width 1165 height 19
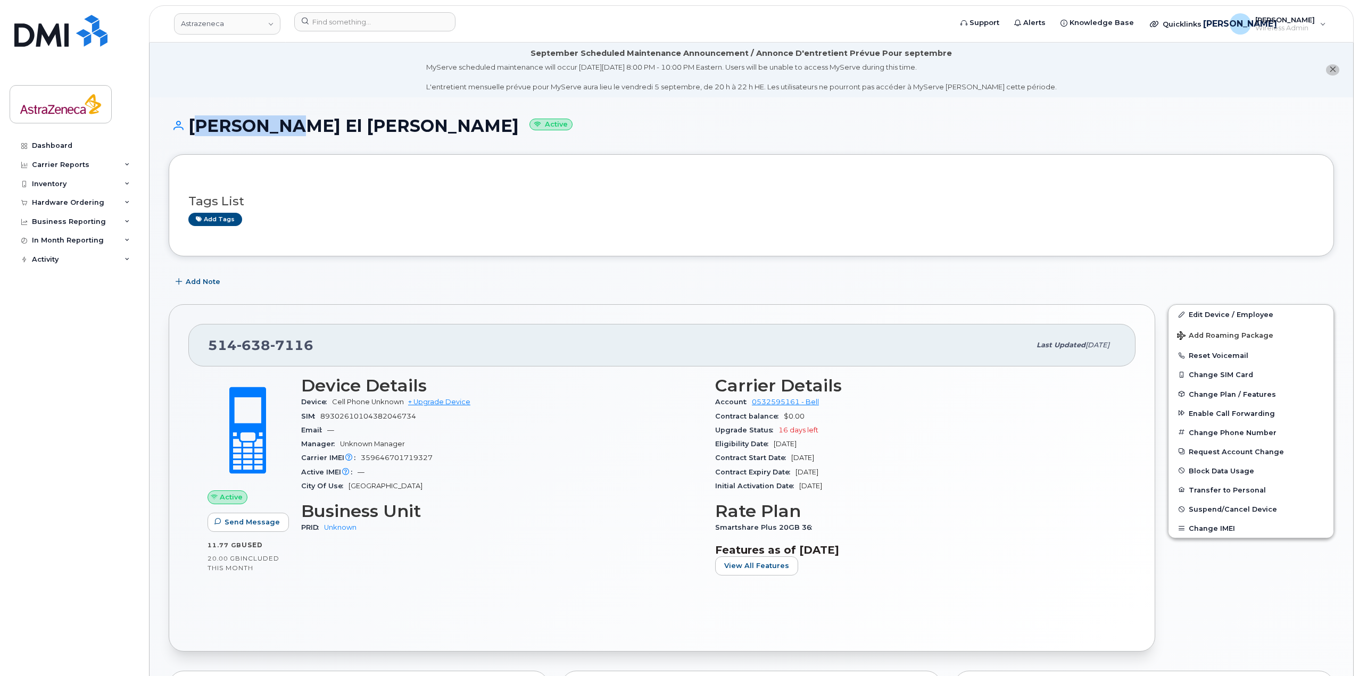
click at [213, 125] on h1 "[PERSON_NAME] [PERSON_NAME] Active" at bounding box center [751, 125] width 1165 height 19
click at [308, 128] on h1 "[PERSON_NAME] [PERSON_NAME] Active" at bounding box center [751, 125] width 1165 height 19
click at [284, 126] on h1 "[PERSON_NAME] [PERSON_NAME] Active" at bounding box center [751, 125] width 1165 height 19
click at [277, 126] on h1 "[PERSON_NAME] [PERSON_NAME] Active" at bounding box center [751, 125] width 1165 height 19
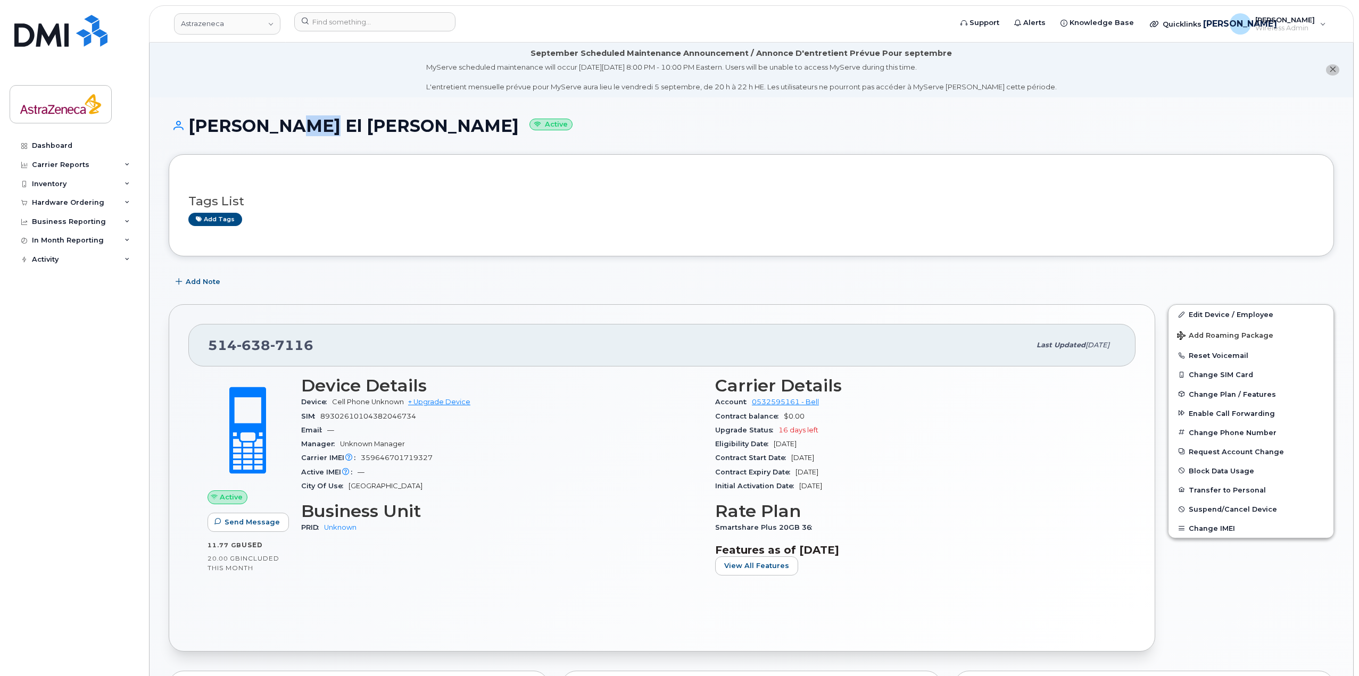
click at [277, 126] on h1 "[PERSON_NAME] [PERSON_NAME] Active" at bounding box center [751, 125] width 1165 height 19
click at [320, 124] on h1 "[PERSON_NAME] [PERSON_NAME] Active" at bounding box center [751, 125] width 1165 height 19
drag, startPoint x: 187, startPoint y: 135, endPoint x: 352, endPoint y: 122, distance: 164.9
click at [352, 122] on h1 "[PERSON_NAME] [PERSON_NAME] Active" at bounding box center [751, 125] width 1165 height 19
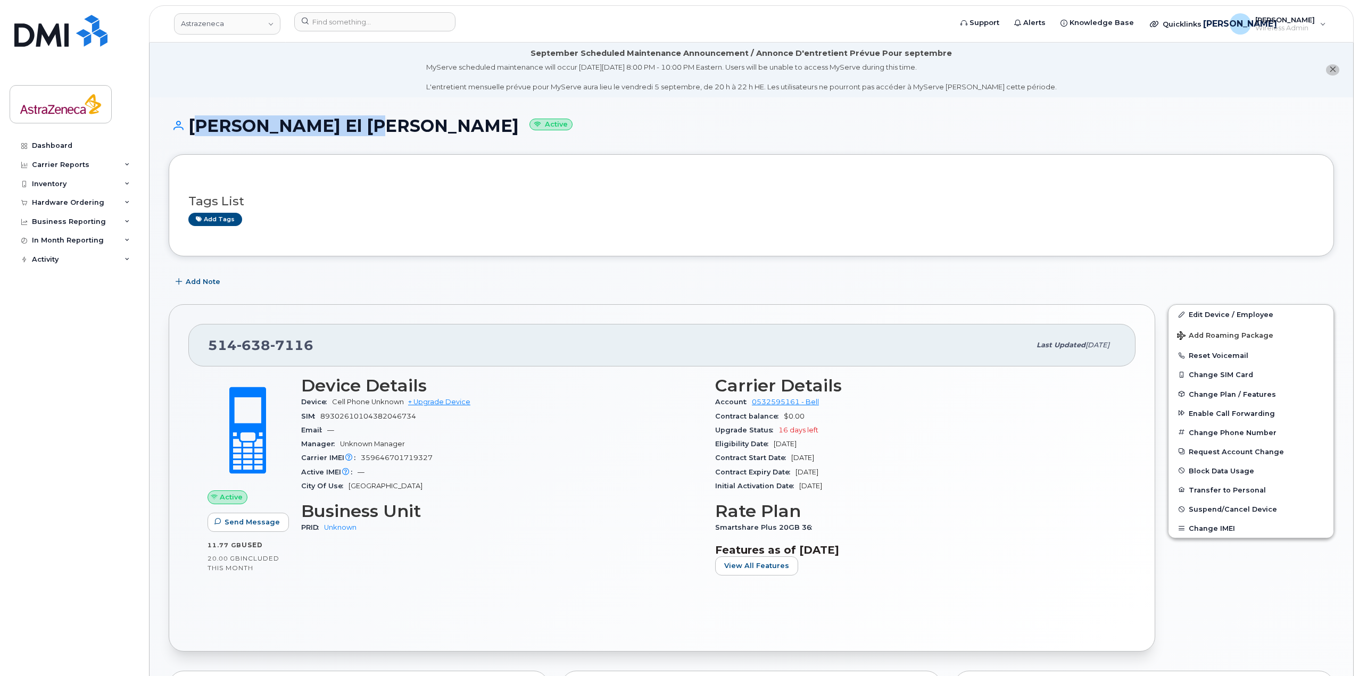
drag, startPoint x: 351, startPoint y: 131, endPoint x: 187, endPoint y: 129, distance: 163.3
click at [187, 129] on h1 "[PERSON_NAME] [PERSON_NAME] Active" at bounding box center [751, 125] width 1165 height 19
click at [340, 20] on input at bounding box center [374, 21] width 161 height 19
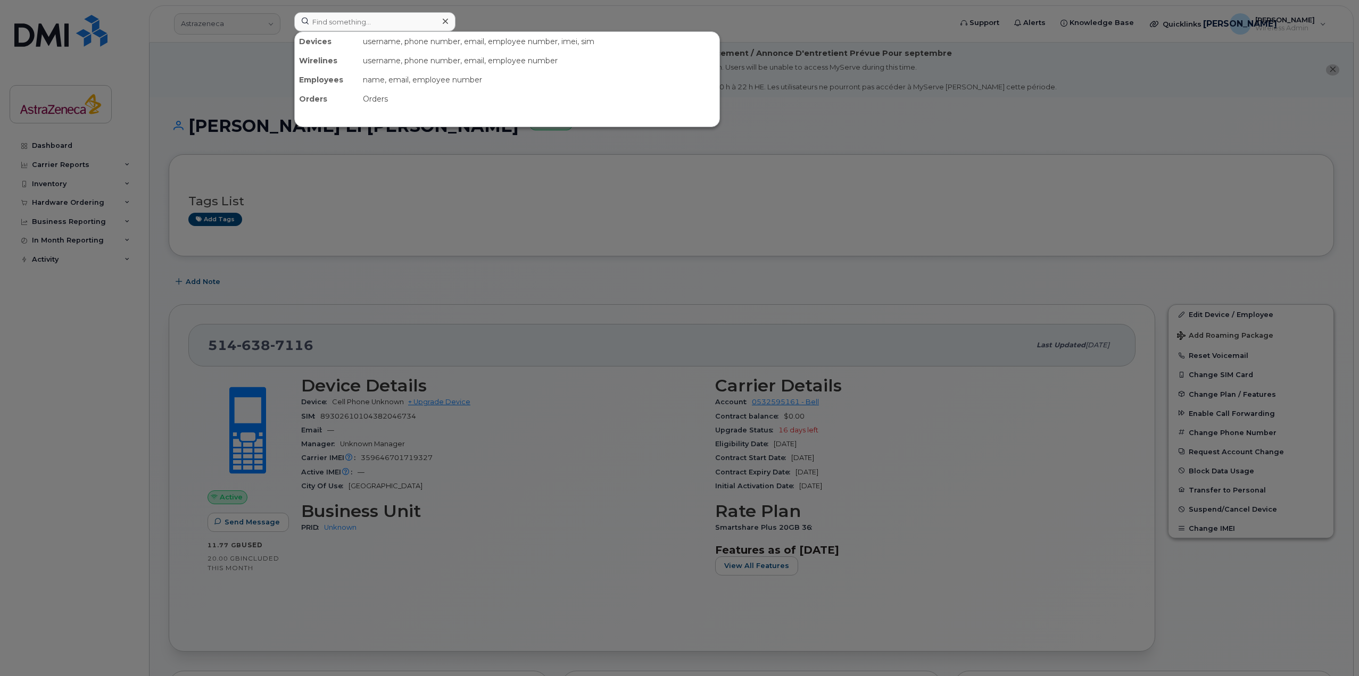
click at [239, 134] on div at bounding box center [679, 338] width 1359 height 676
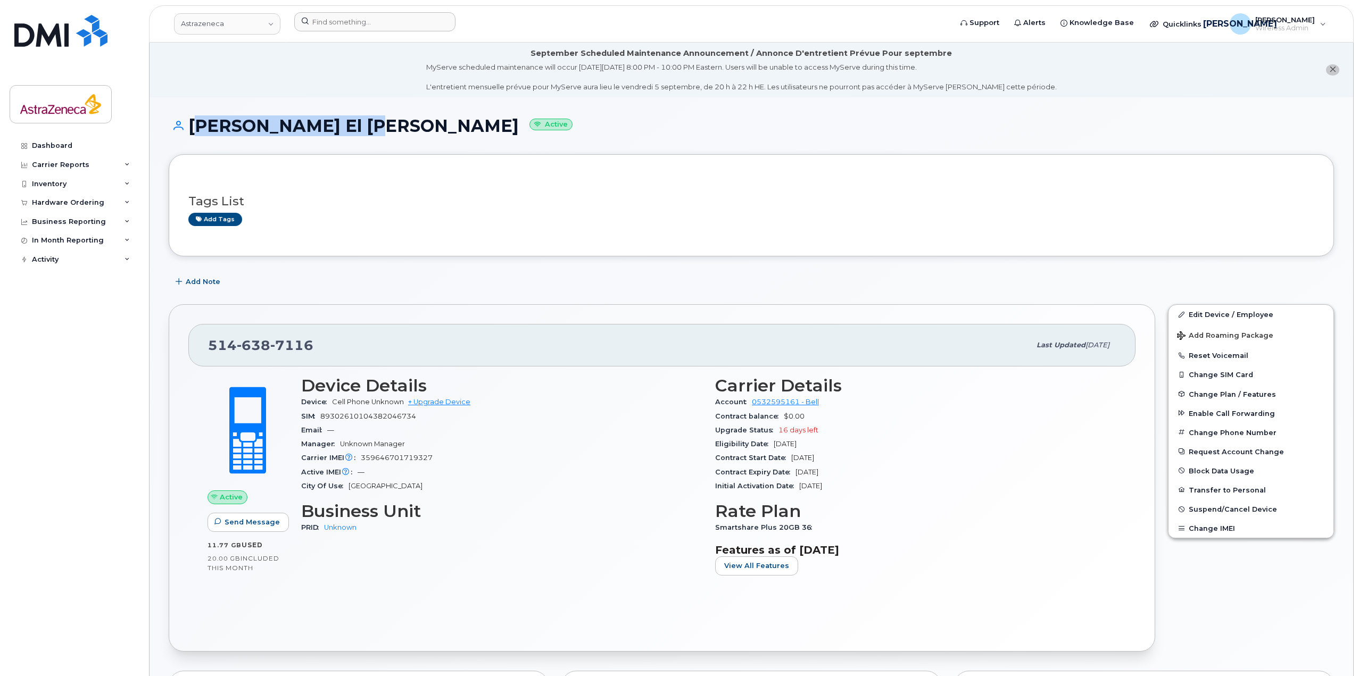
drag, startPoint x: 190, startPoint y: 130, endPoint x: 353, endPoint y: 131, distance: 162.2
click at [353, 131] on h1 "[PERSON_NAME] [PERSON_NAME] Active" at bounding box center [751, 125] width 1165 height 19
click at [354, 134] on h1 "[PERSON_NAME] [PERSON_NAME] Active" at bounding box center [751, 125] width 1165 height 19
drag, startPoint x: 353, startPoint y: 131, endPoint x: 192, endPoint y: 127, distance: 160.7
click at [192, 127] on h1 "[PERSON_NAME] [PERSON_NAME] Active" at bounding box center [751, 125] width 1165 height 19
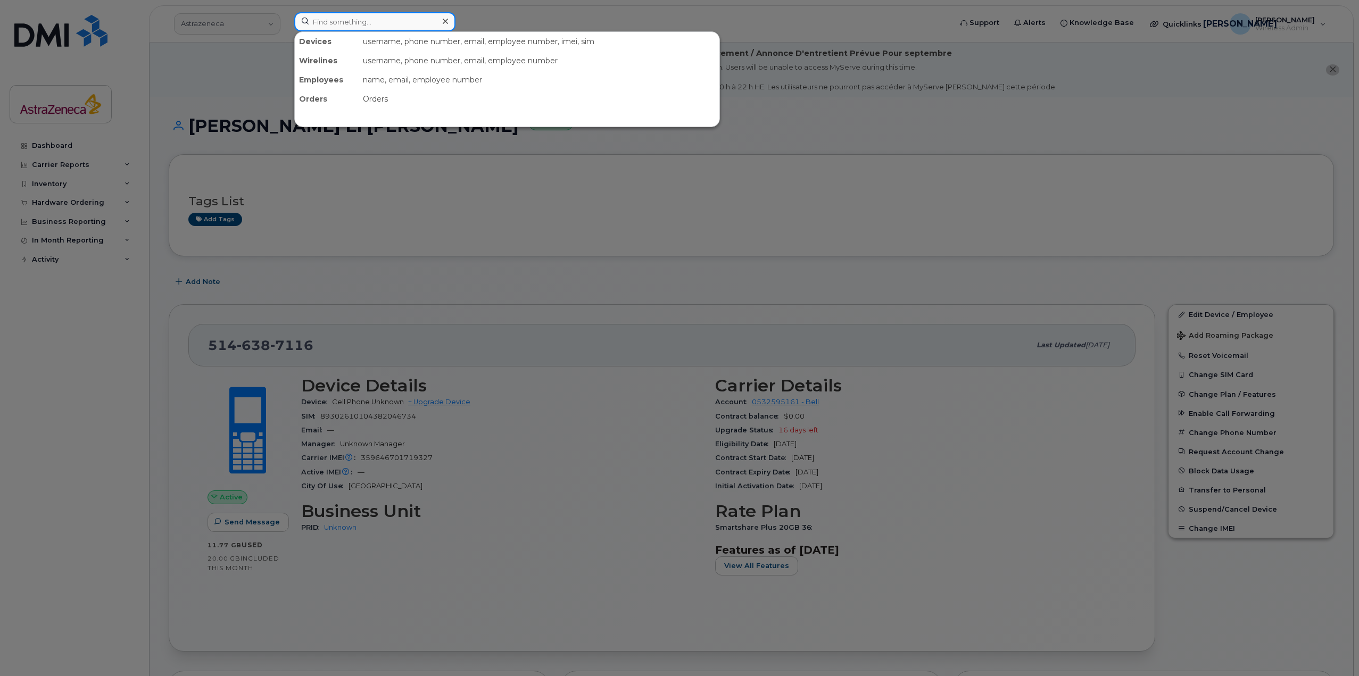
click at [361, 22] on input at bounding box center [374, 21] width 161 height 19
click at [346, 150] on div at bounding box center [679, 338] width 1359 height 676
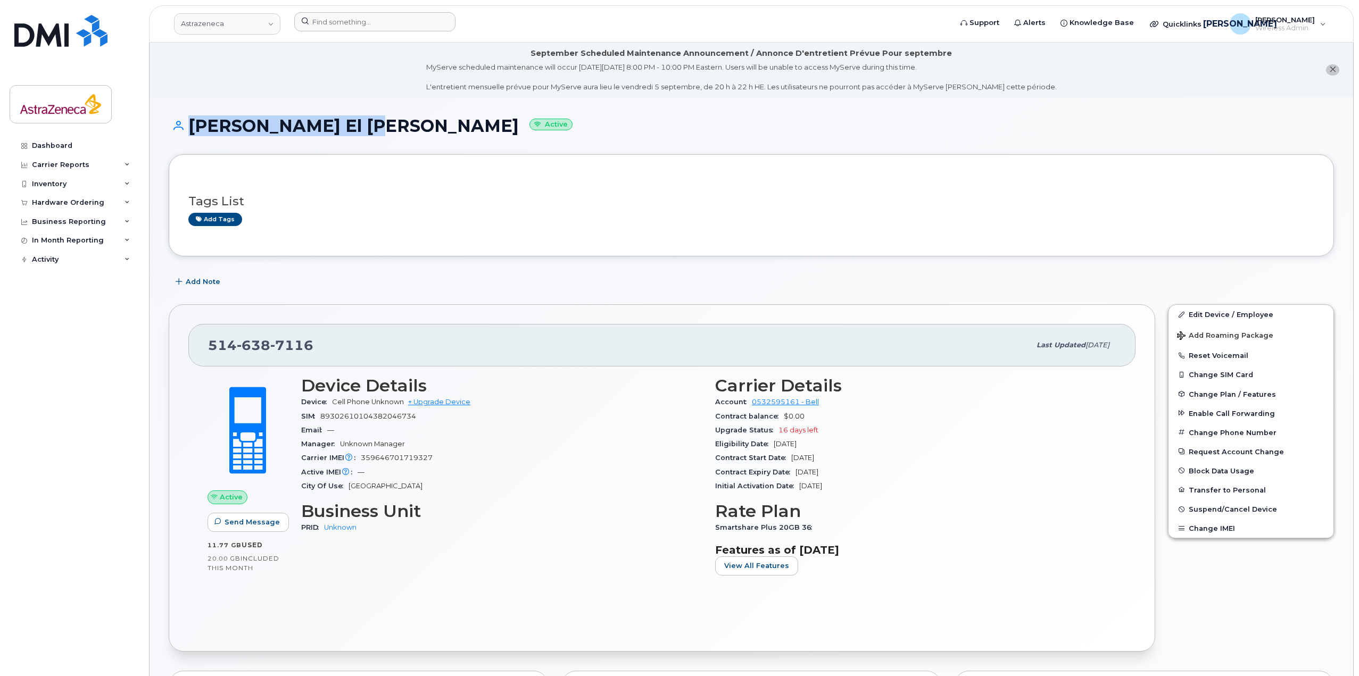
drag, startPoint x: 355, startPoint y: 126, endPoint x: 170, endPoint y: 130, distance: 184.6
click at [170, 130] on h1 "[PERSON_NAME] [PERSON_NAME] Active" at bounding box center [751, 125] width 1165 height 19
click at [206, 127] on h1 "[PERSON_NAME] [PERSON_NAME] Active" at bounding box center [751, 125] width 1165 height 19
click at [193, 124] on h1 "[PERSON_NAME] [PERSON_NAME] Active" at bounding box center [751, 125] width 1165 height 19
drag, startPoint x: 191, startPoint y: 124, endPoint x: 195, endPoint y: 131, distance: 7.7
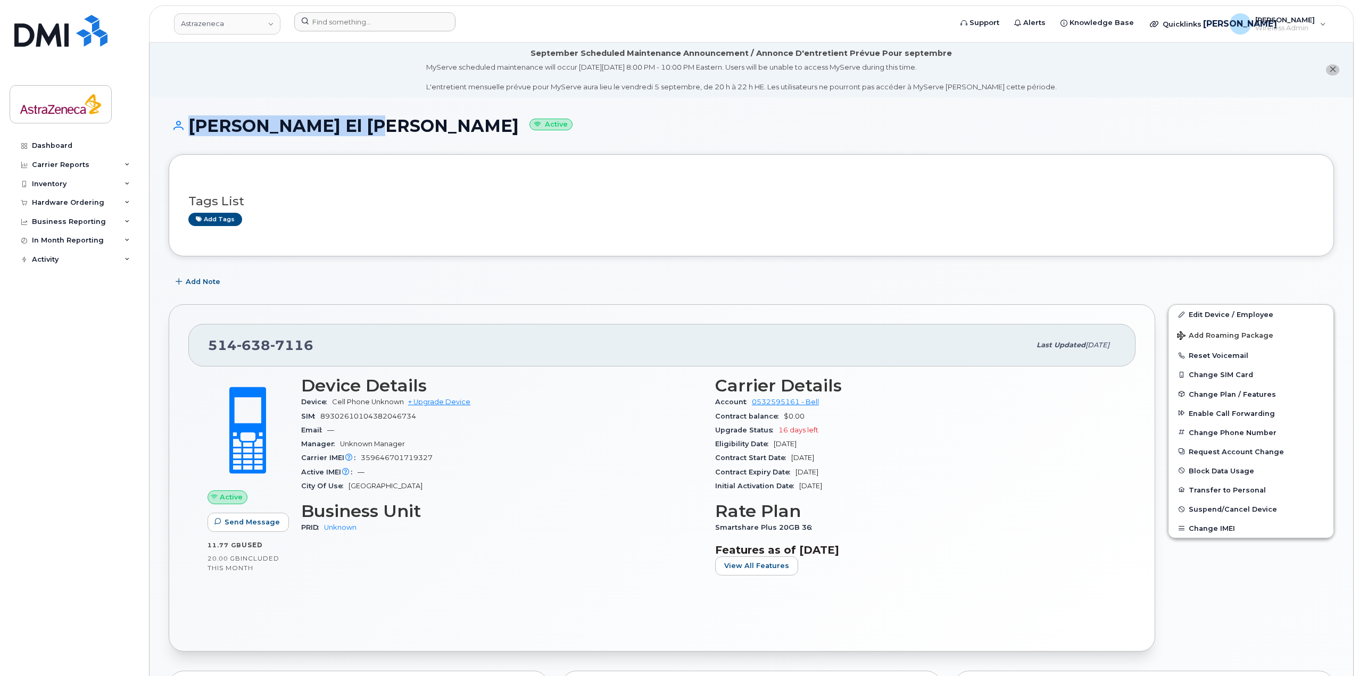
click at [190, 124] on h1 "[PERSON_NAME] [PERSON_NAME] Active" at bounding box center [751, 125] width 1165 height 19
click at [340, 127] on h1 "[PERSON_NAME] [PERSON_NAME] Active" at bounding box center [751, 125] width 1165 height 19
drag, startPoint x: 352, startPoint y: 128, endPoint x: 191, endPoint y: 122, distance: 161.3
click at [191, 122] on h1 "[PERSON_NAME] [PERSON_NAME] Active" at bounding box center [751, 125] width 1165 height 19
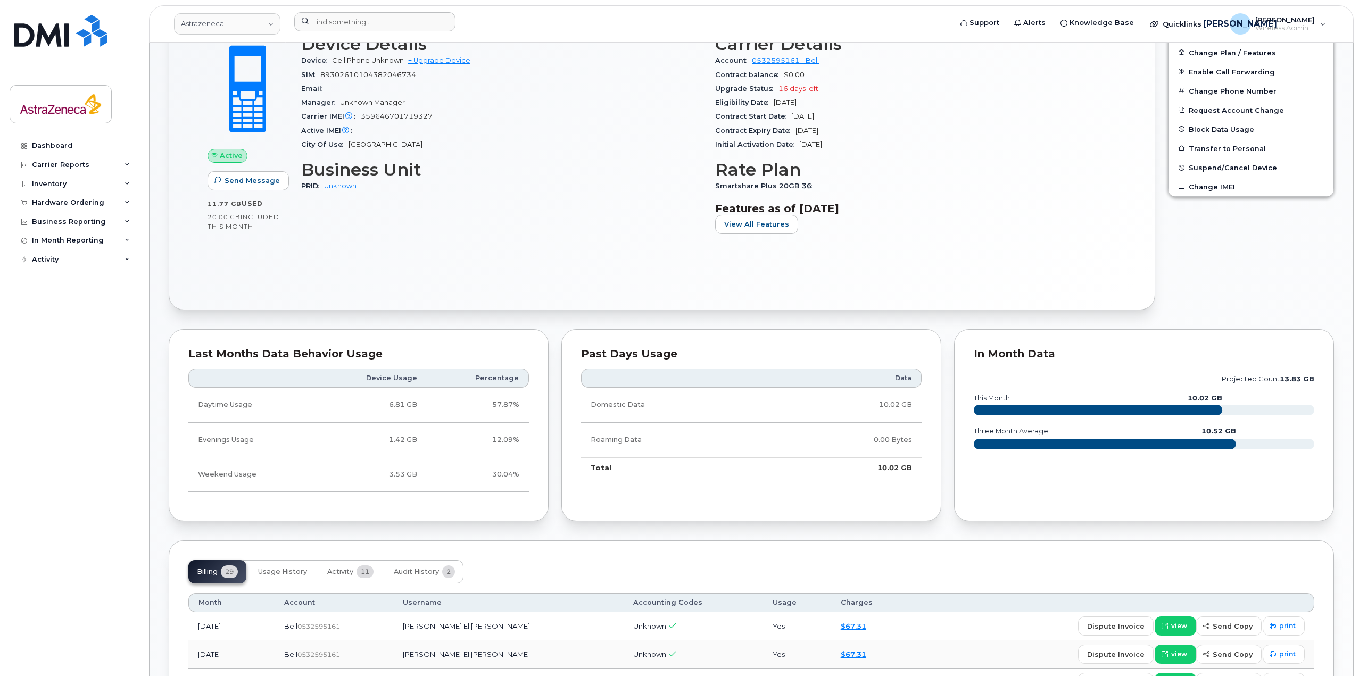
scroll to position [1093, 0]
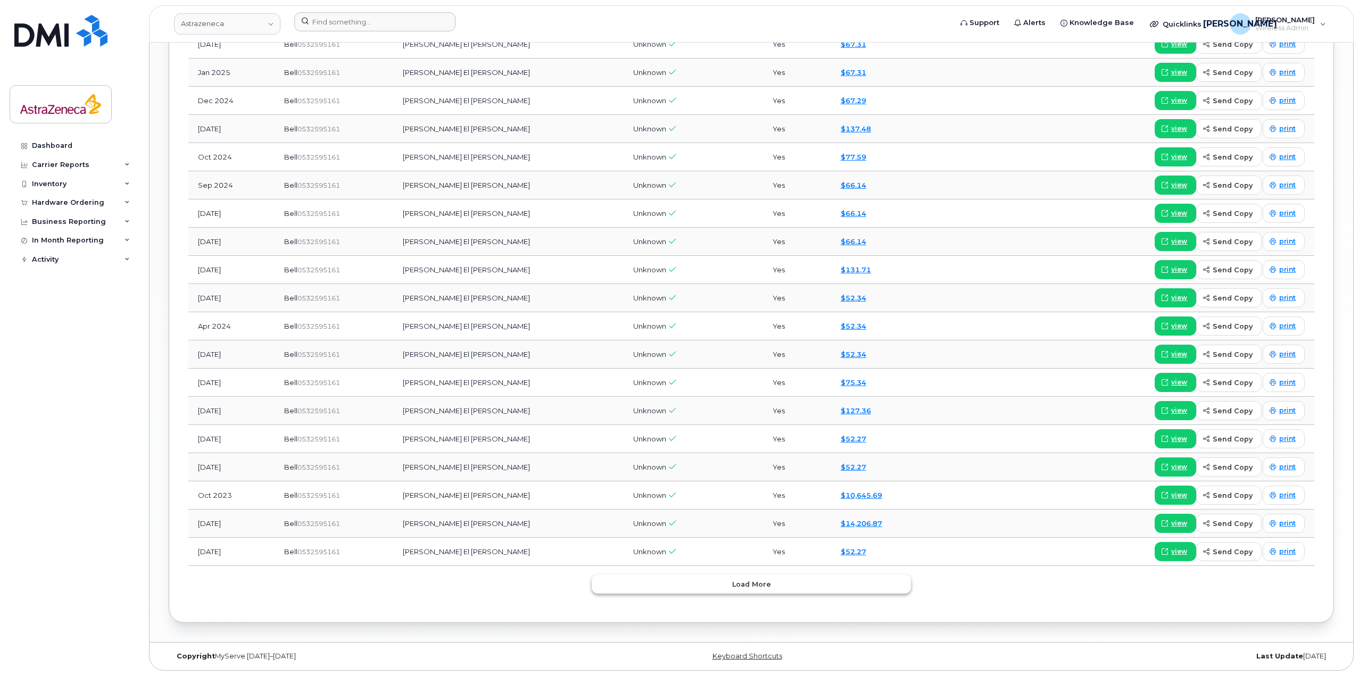
click at [815, 585] on button "Load more" at bounding box center [750, 583] width 319 height 19
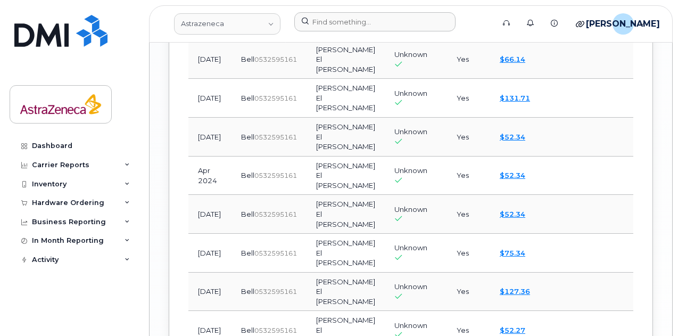
scroll to position [1697, 0]
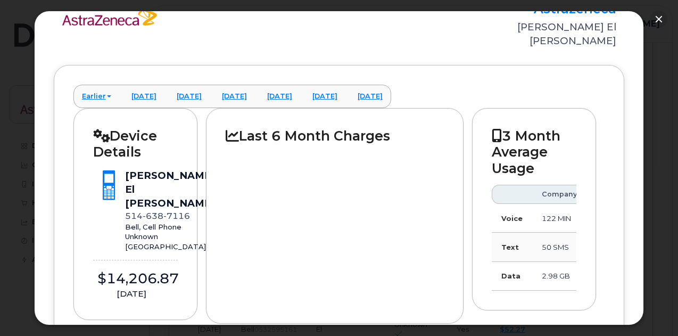
scroll to position [0, 0]
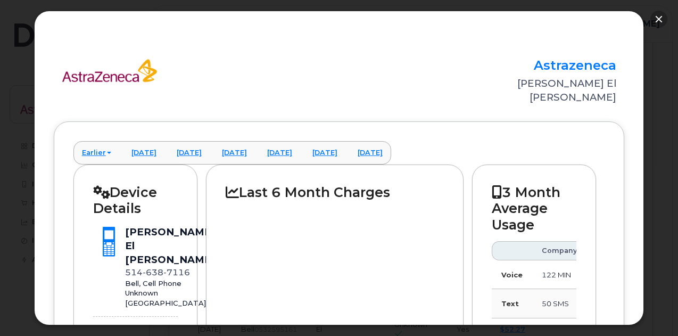
click at [661, 18] on button "button" at bounding box center [658, 19] width 17 height 17
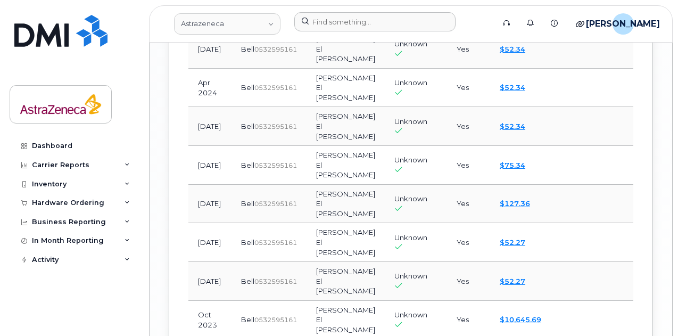
scroll to position [1785, 0]
drag, startPoint x: 500, startPoint y: 212, endPoint x: 535, endPoint y: 155, distance: 66.6
click at [535, 155] on tbody "[DATE] Bell  0532595161 [PERSON_NAME] El [PERSON_NAME] Unknown Yes $67.31 dispu…" at bounding box center [492, 9] width 608 height 1121
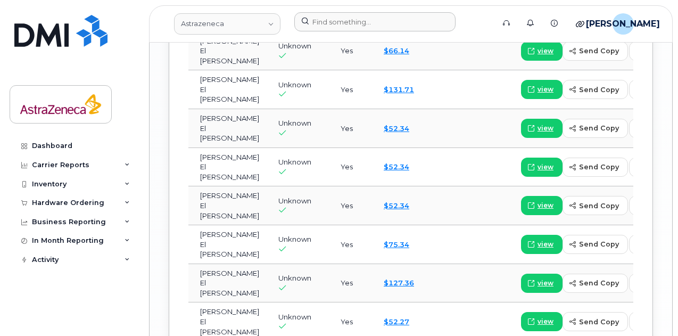
scroll to position [0, 0]
